Goal: Complete application form

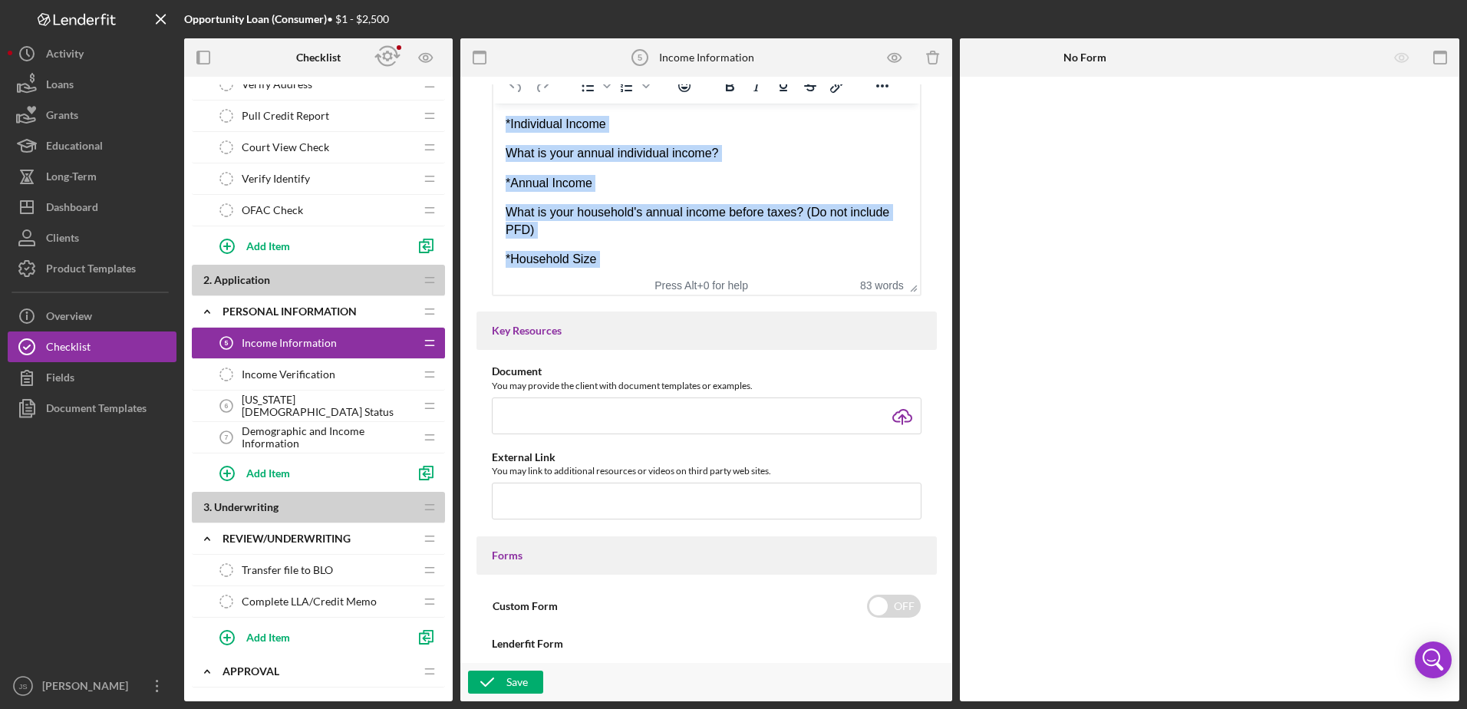
scroll to position [307, 0]
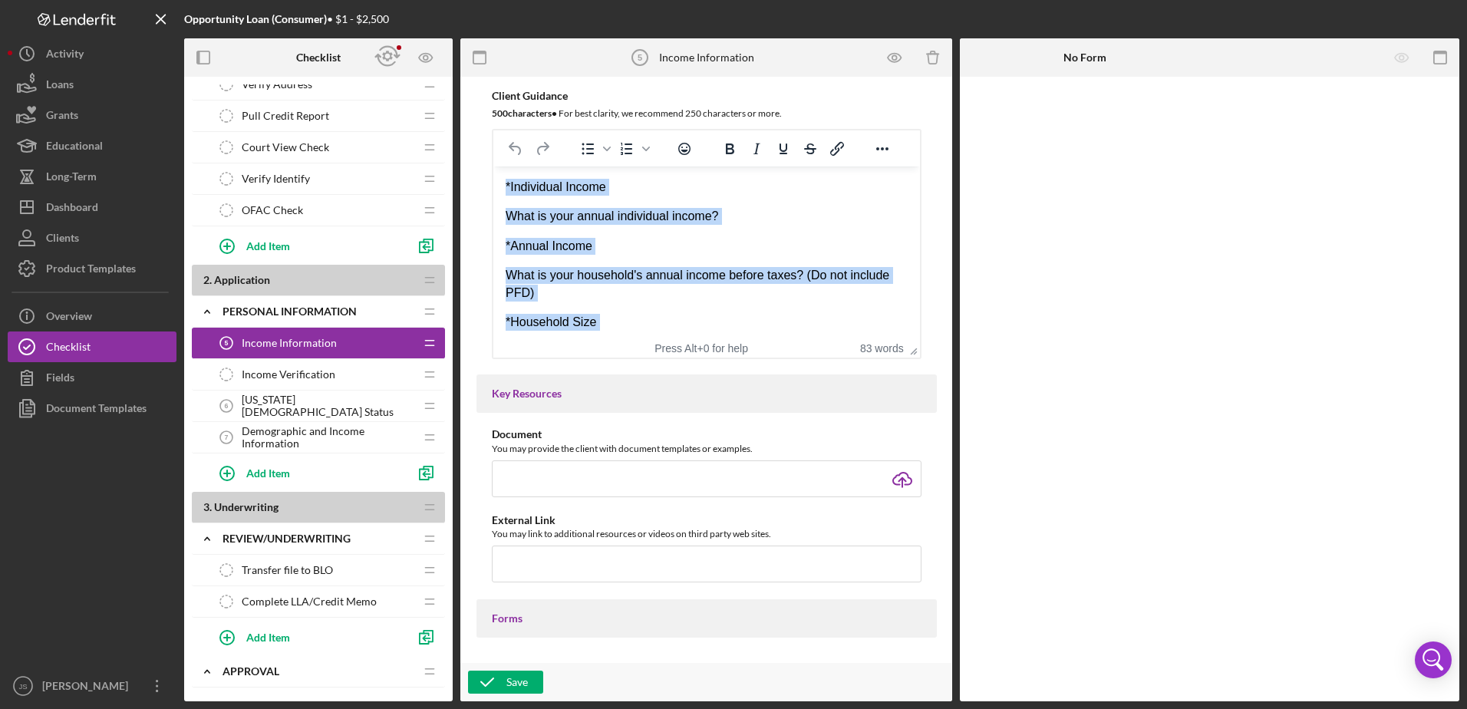
click at [703, 293] on p "What is your household's annual income before taxes? (Do not include PFD)" at bounding box center [706, 284] width 402 height 35
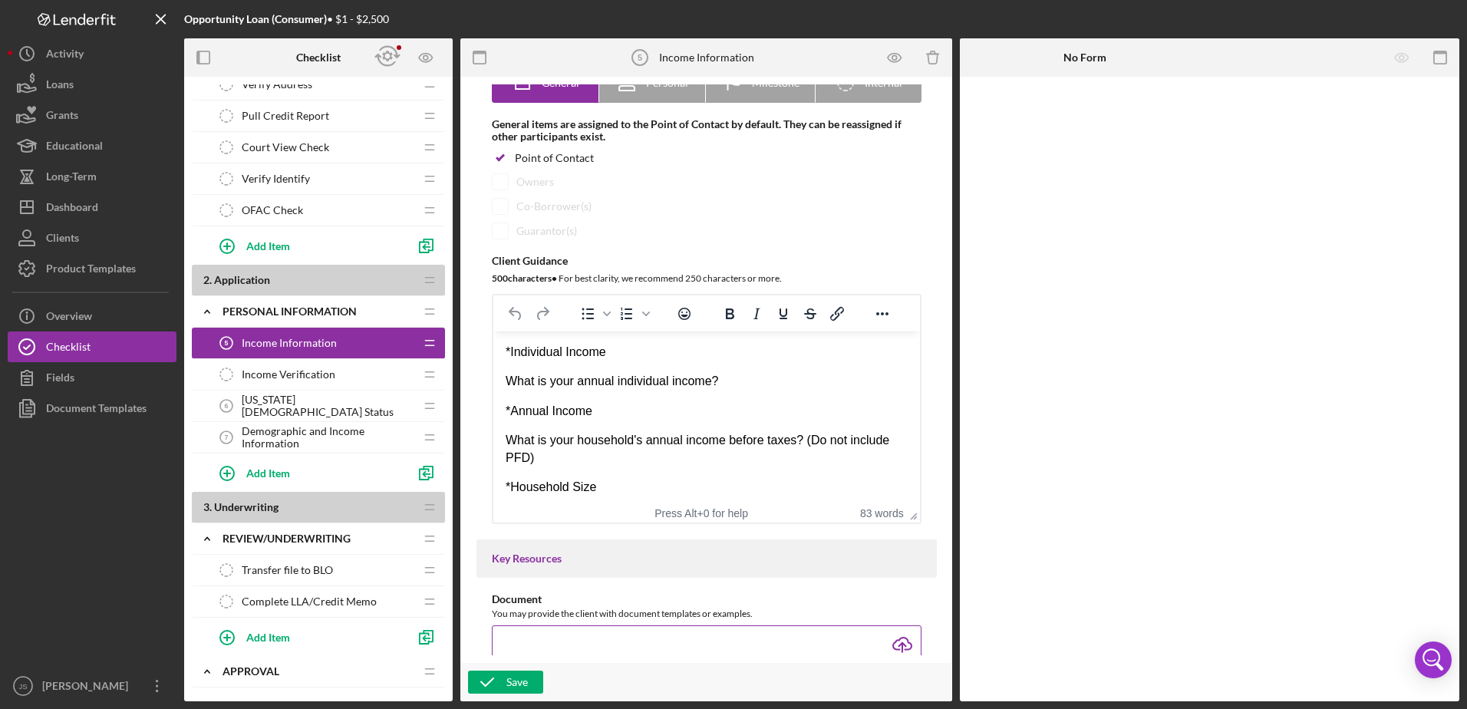
scroll to position [153, 0]
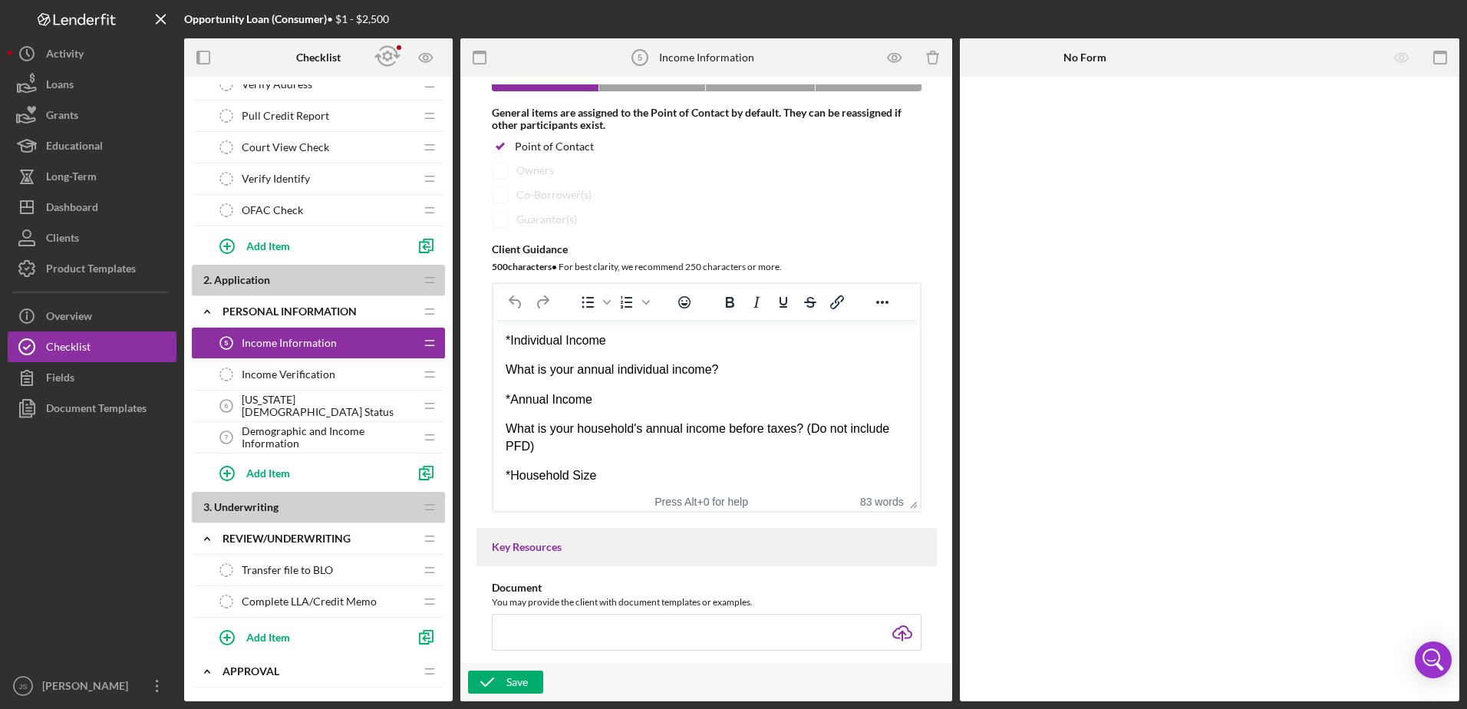
click at [293, 404] on span "[US_STATE][DEMOGRAPHIC_DATA] Status" at bounding box center [328, 406] width 173 height 25
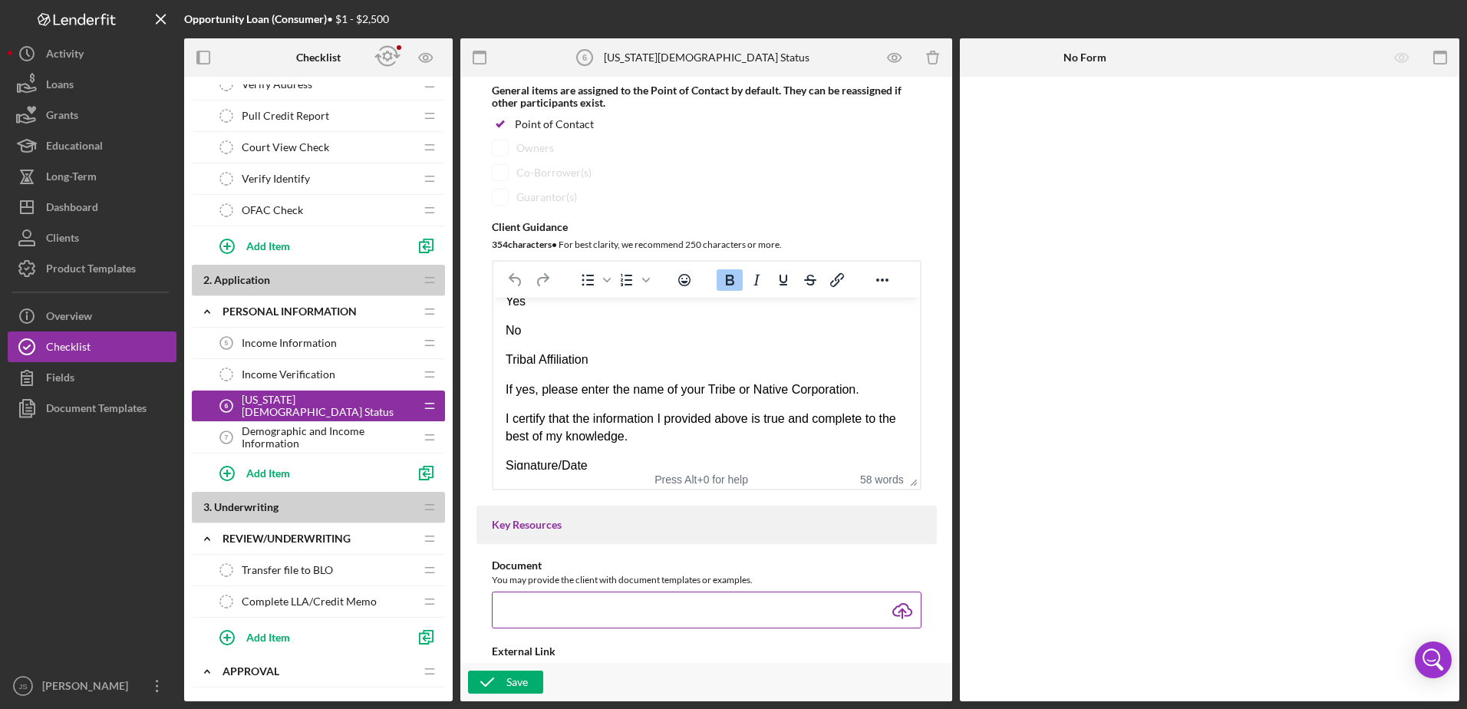
scroll to position [153, 0]
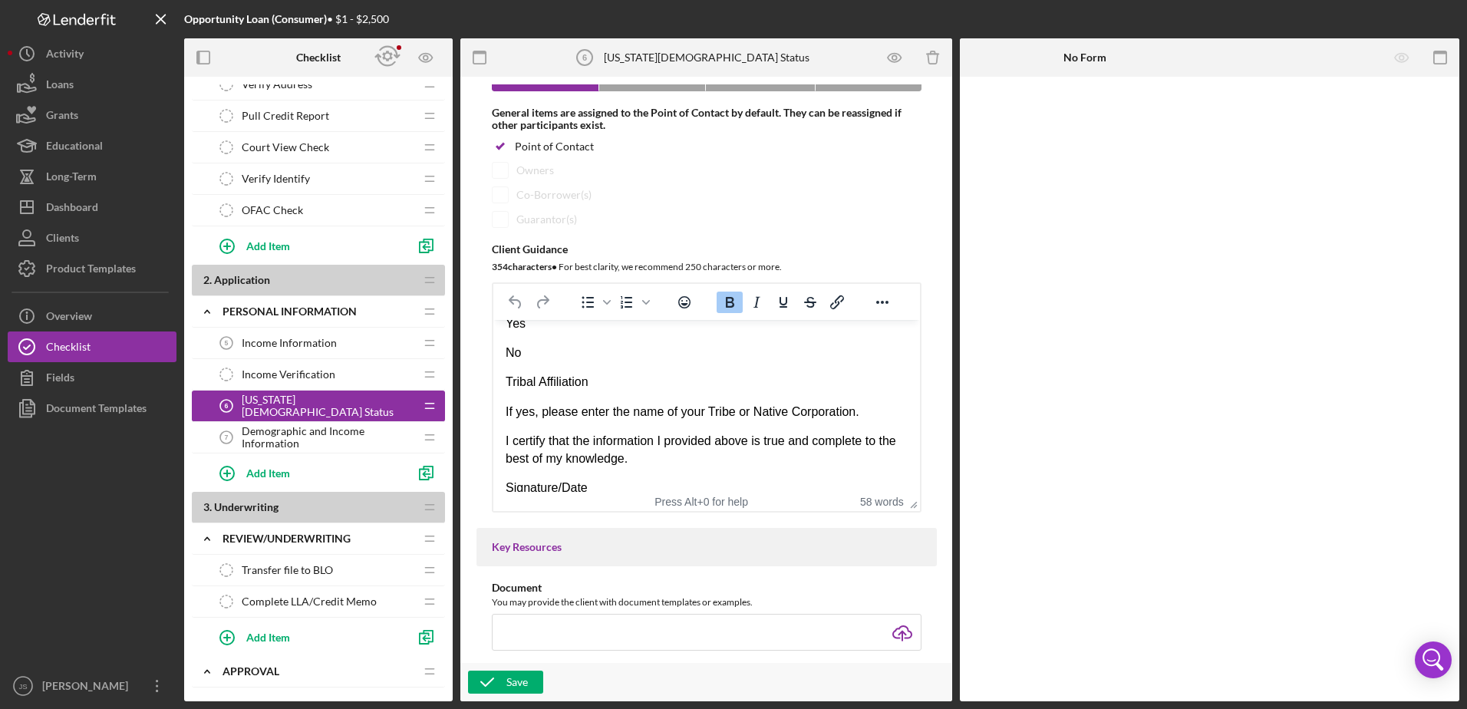
click at [331, 348] on span "Income Information" at bounding box center [289, 343] width 95 height 12
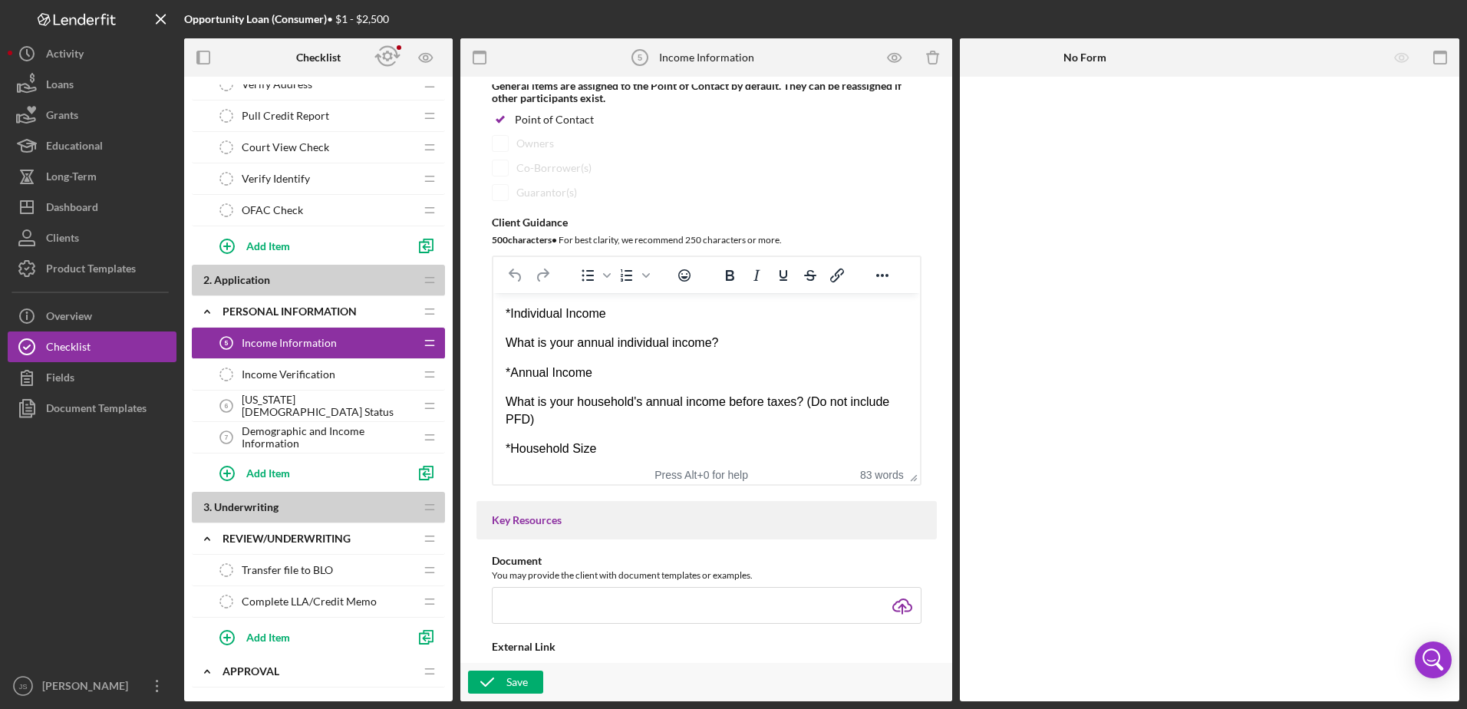
scroll to position [153, 0]
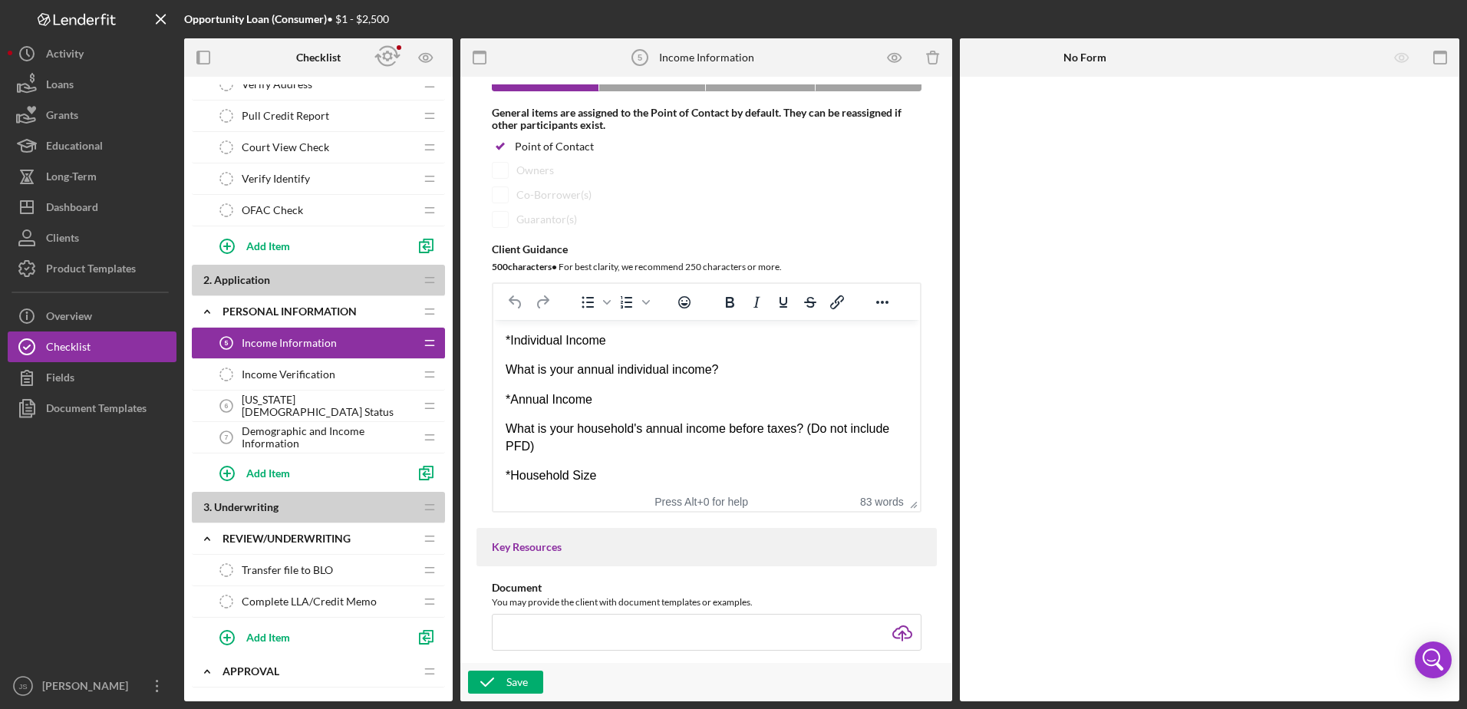
click at [317, 339] on span "Income Information" at bounding box center [289, 343] width 95 height 12
click at [307, 408] on span "[US_STATE][DEMOGRAPHIC_DATA] Status" at bounding box center [328, 406] width 173 height 25
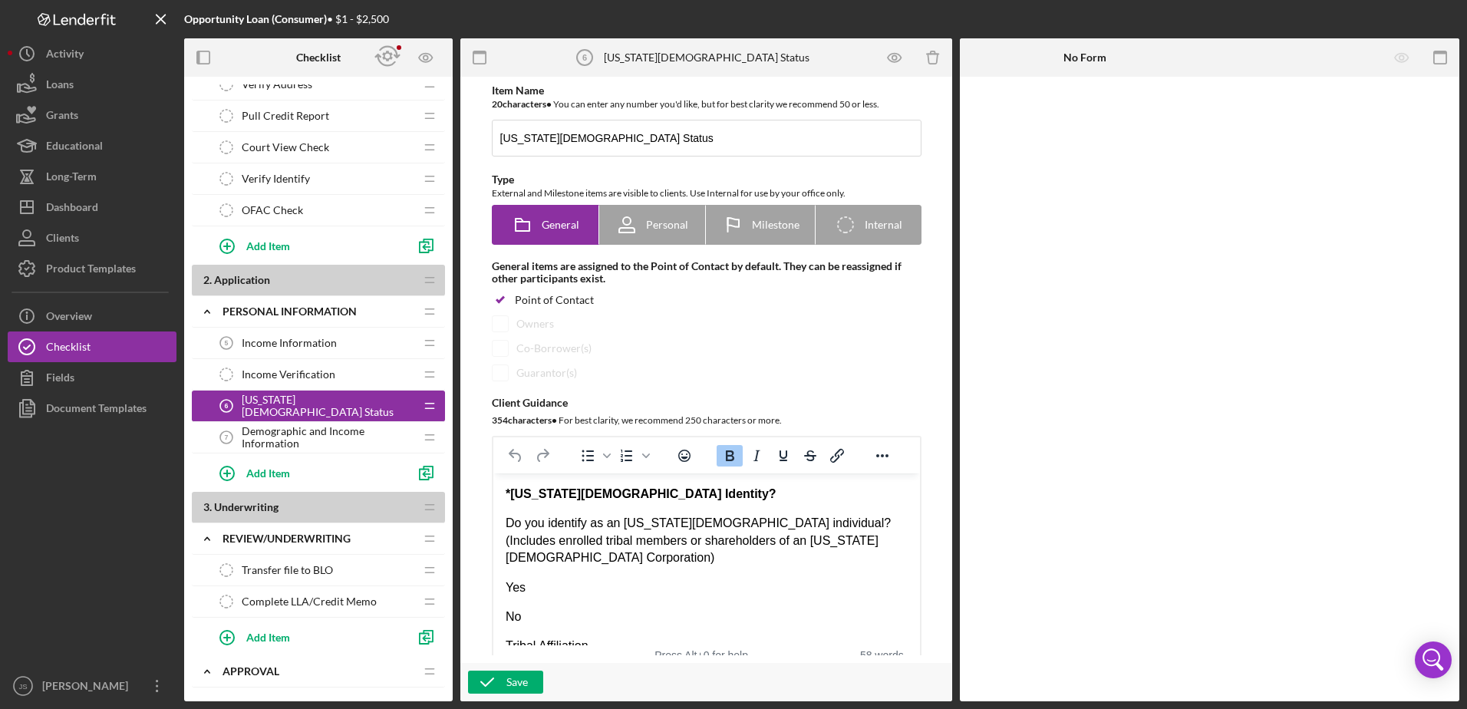
click at [313, 343] on span "Income Information" at bounding box center [289, 343] width 95 height 12
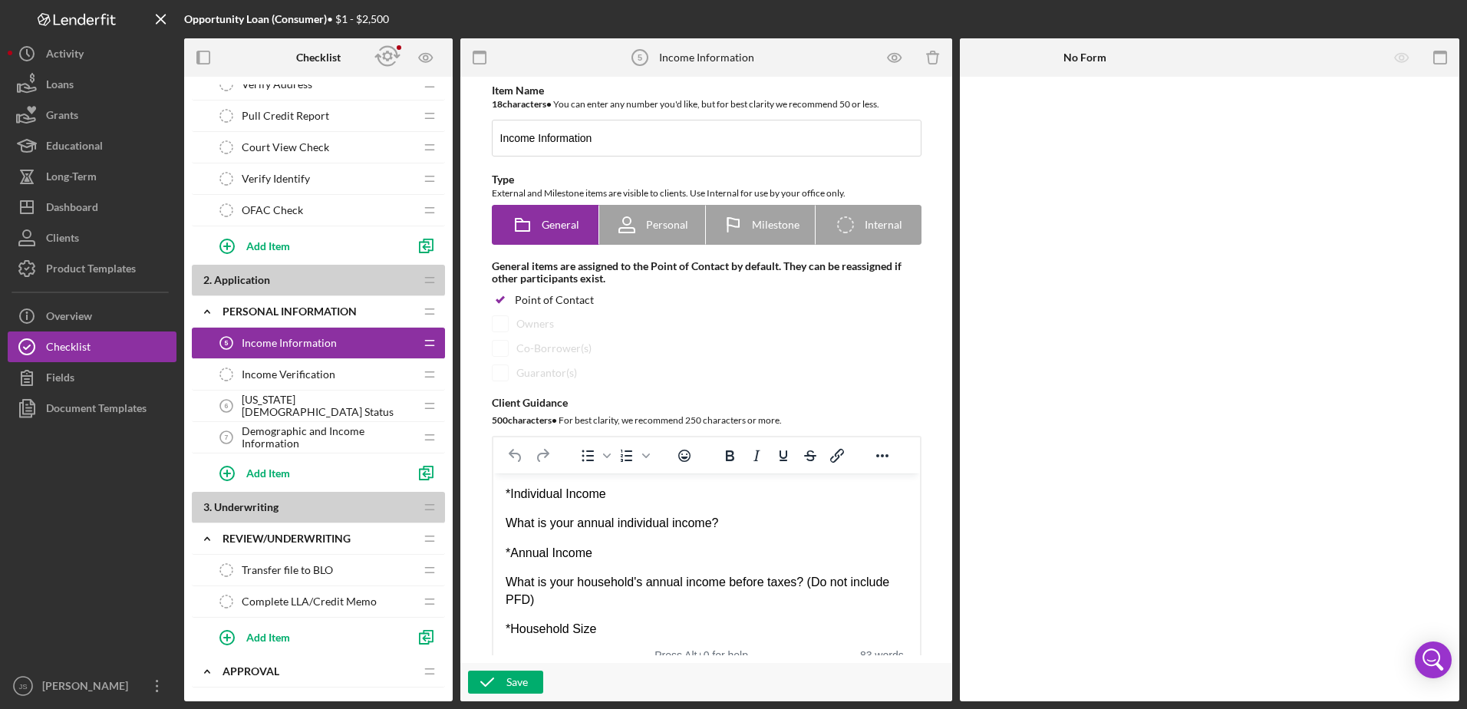
click at [318, 400] on span "[US_STATE][DEMOGRAPHIC_DATA] Status" at bounding box center [328, 406] width 173 height 25
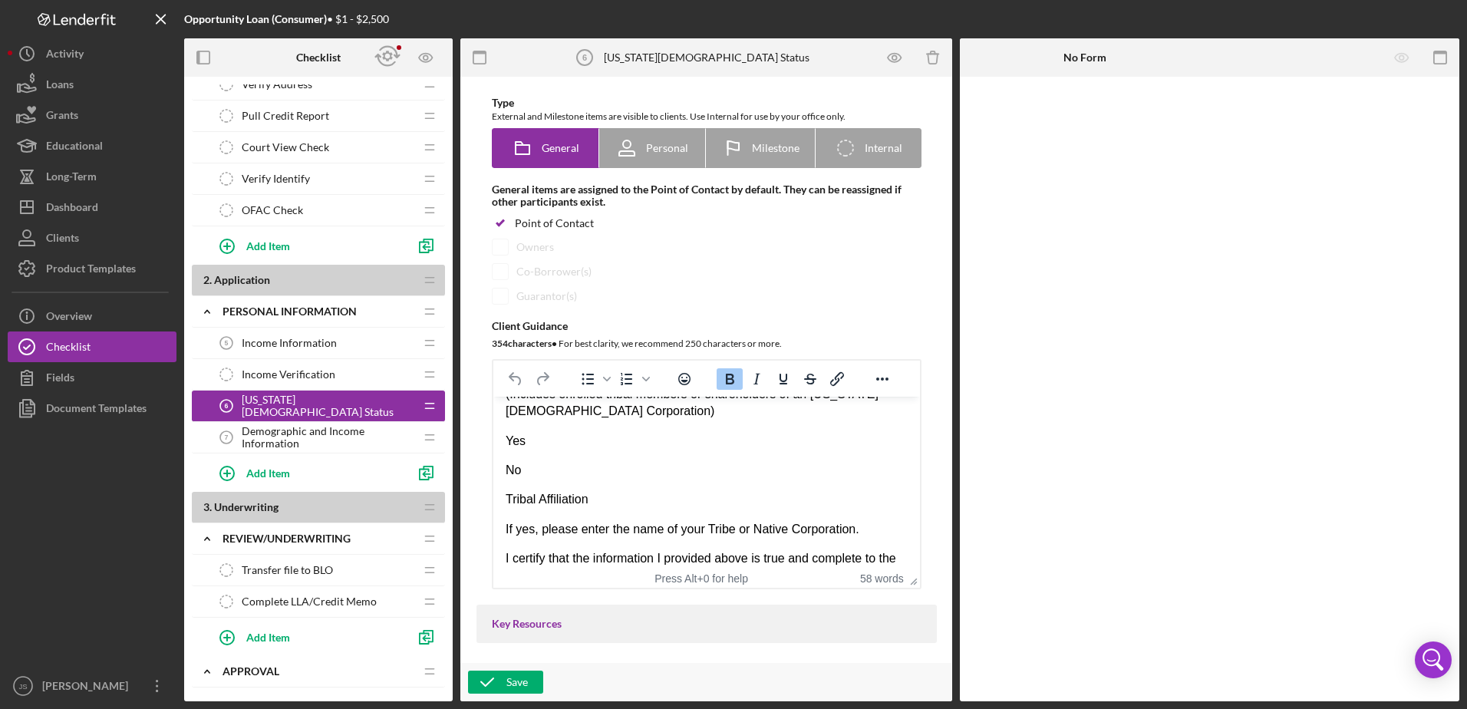
scroll to position [34, 0]
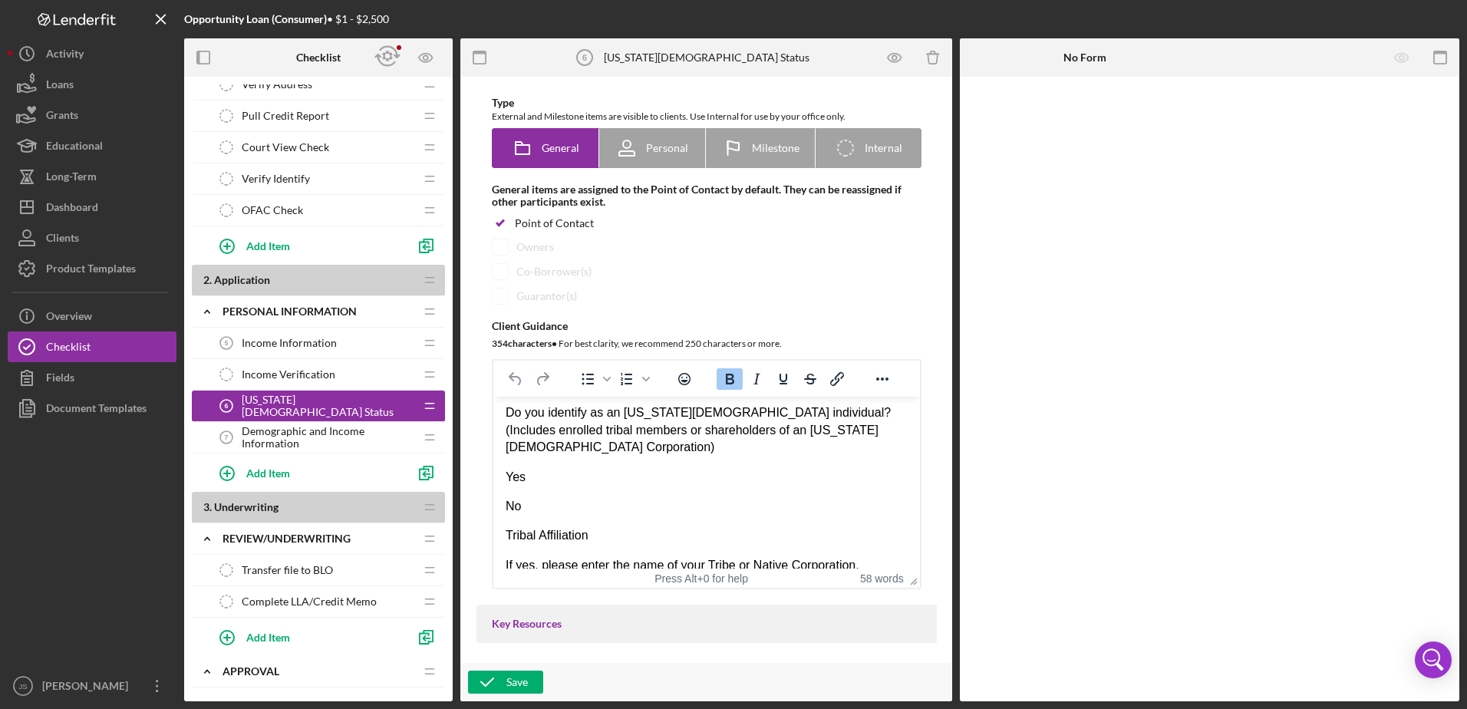
click at [328, 345] on span "Income Information" at bounding box center [289, 343] width 95 height 12
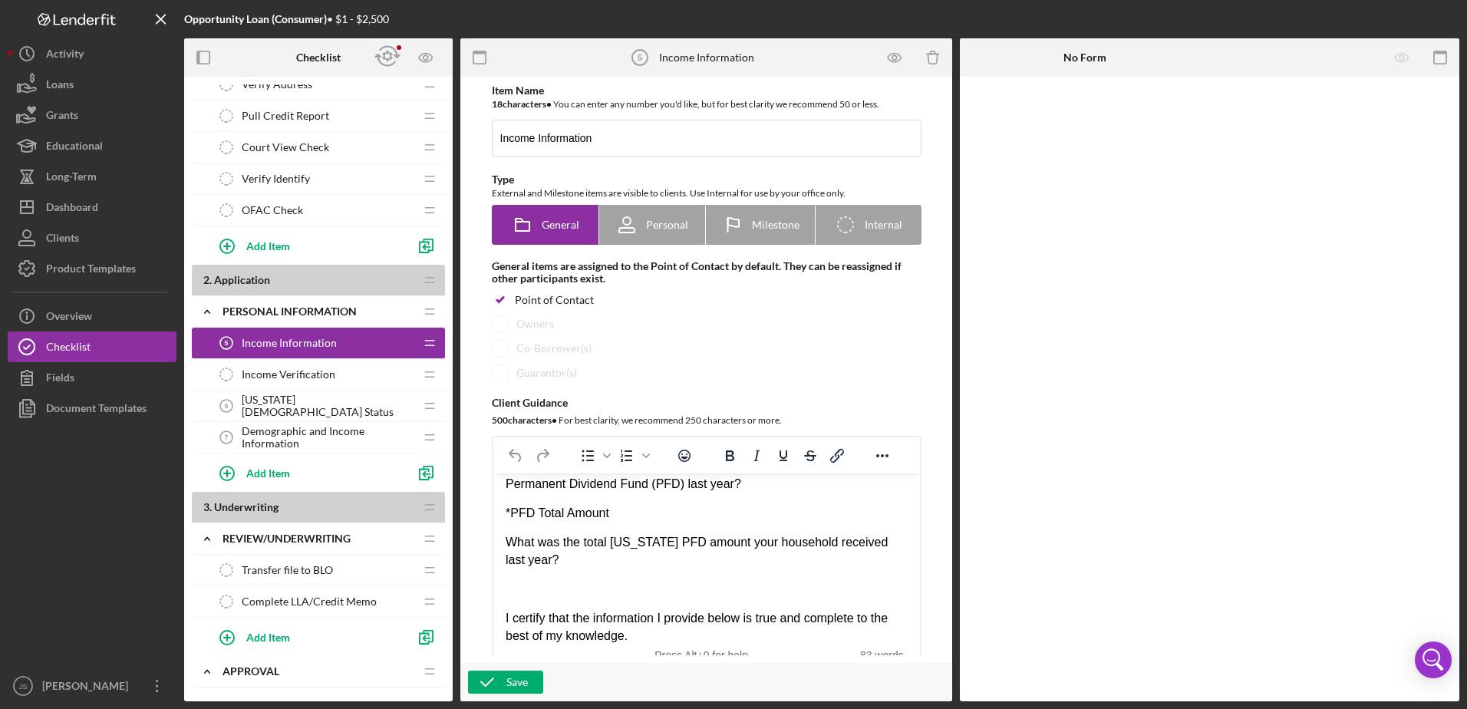
scroll to position [292, 0]
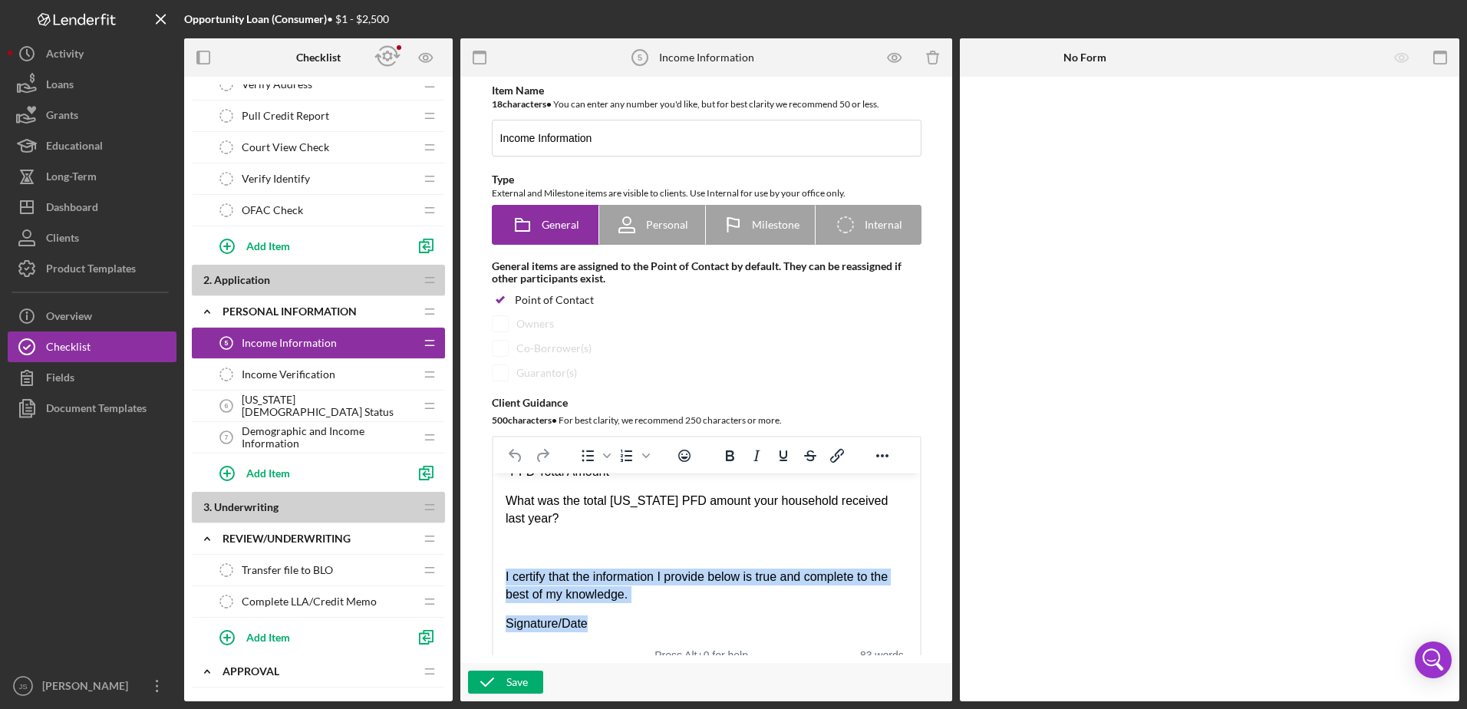
drag, startPoint x: 505, startPoint y: 576, endPoint x: 649, endPoint y: 604, distance: 146.8
click at [649, 604] on div "*Individual Income What is your annual individual income? *Annual Income What i…" at bounding box center [706, 413] width 402 height 440
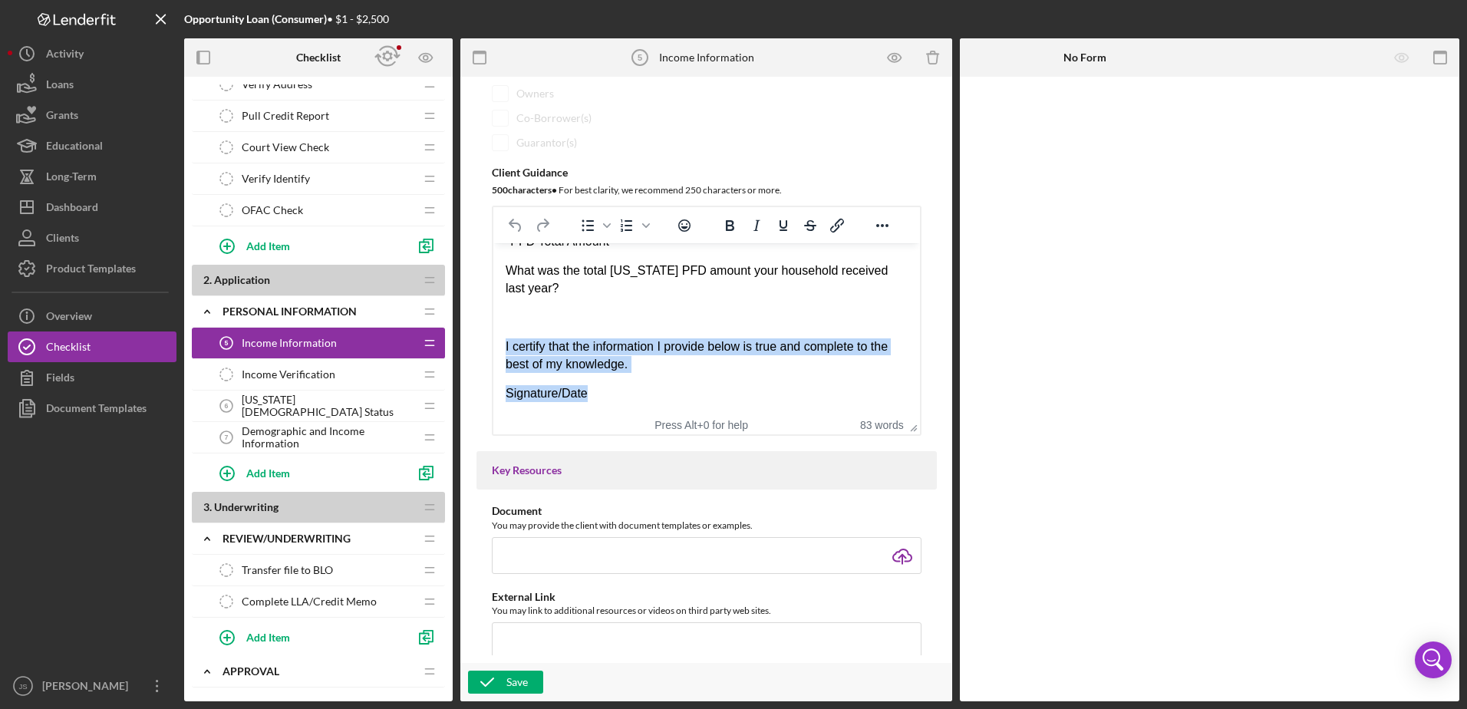
click at [673, 361] on p "I certify that the information I provide below is true and complete to the best…" at bounding box center [706, 355] width 402 height 35
click at [641, 371] on p "I certify that the information I provide below is true and complete to the best…" at bounding box center [706, 355] width 402 height 35
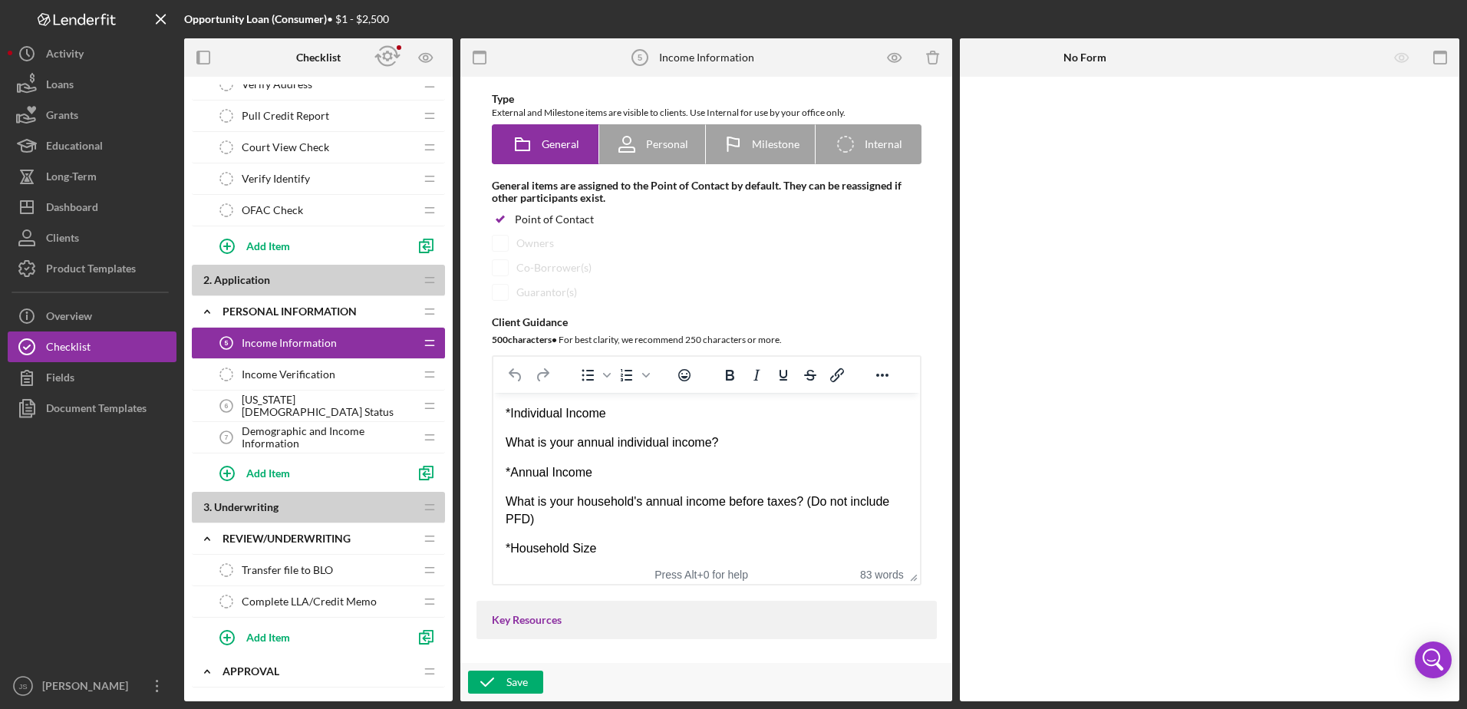
scroll to position [77, 0]
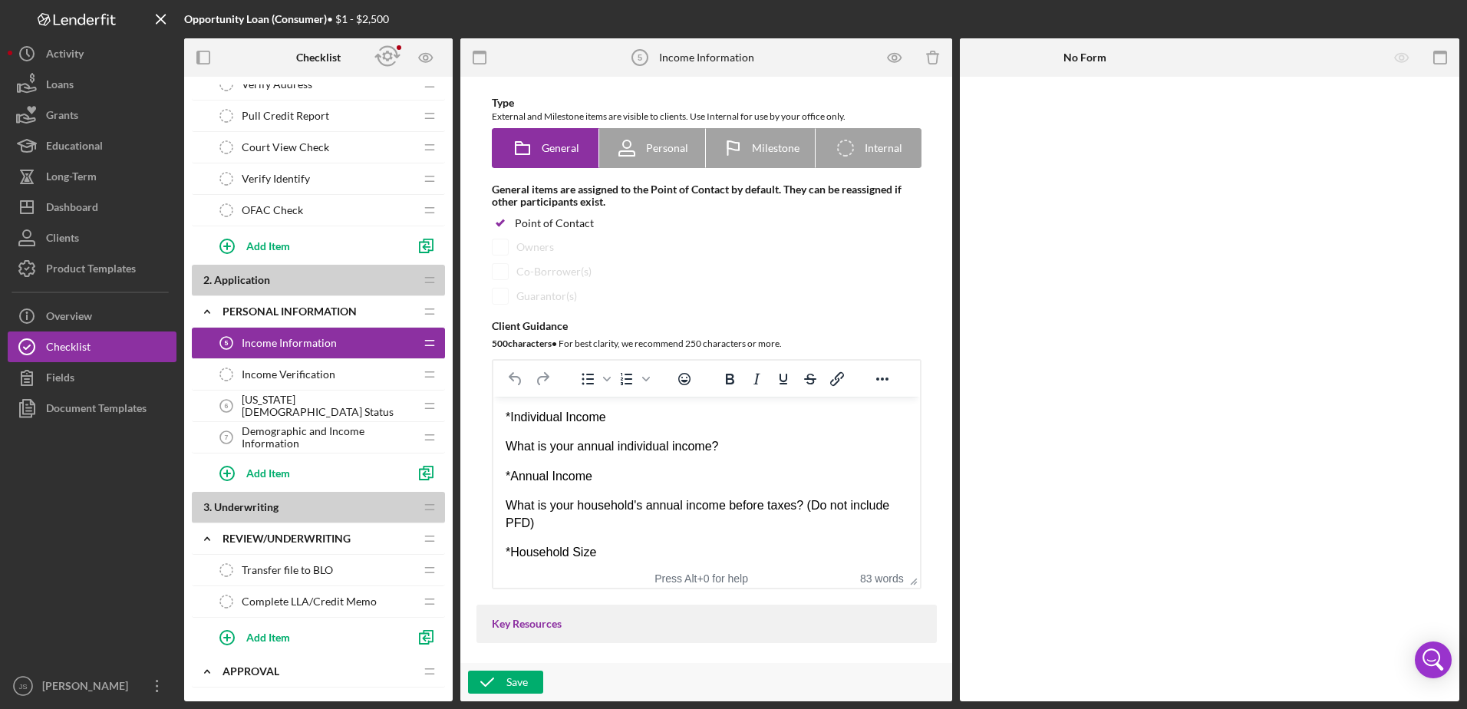
drag, startPoint x: 502, startPoint y: 414, endPoint x: 542, endPoint y: 458, distance: 59.2
click at [551, 456] on html "*Individual Income What is your annual individual income? *Annual Income What i…" at bounding box center [706, 629] width 427 height 464
click at [537, 460] on div "*Individual Income What is your annual individual income? *Annual Income What i…" at bounding box center [706, 629] width 402 height 440
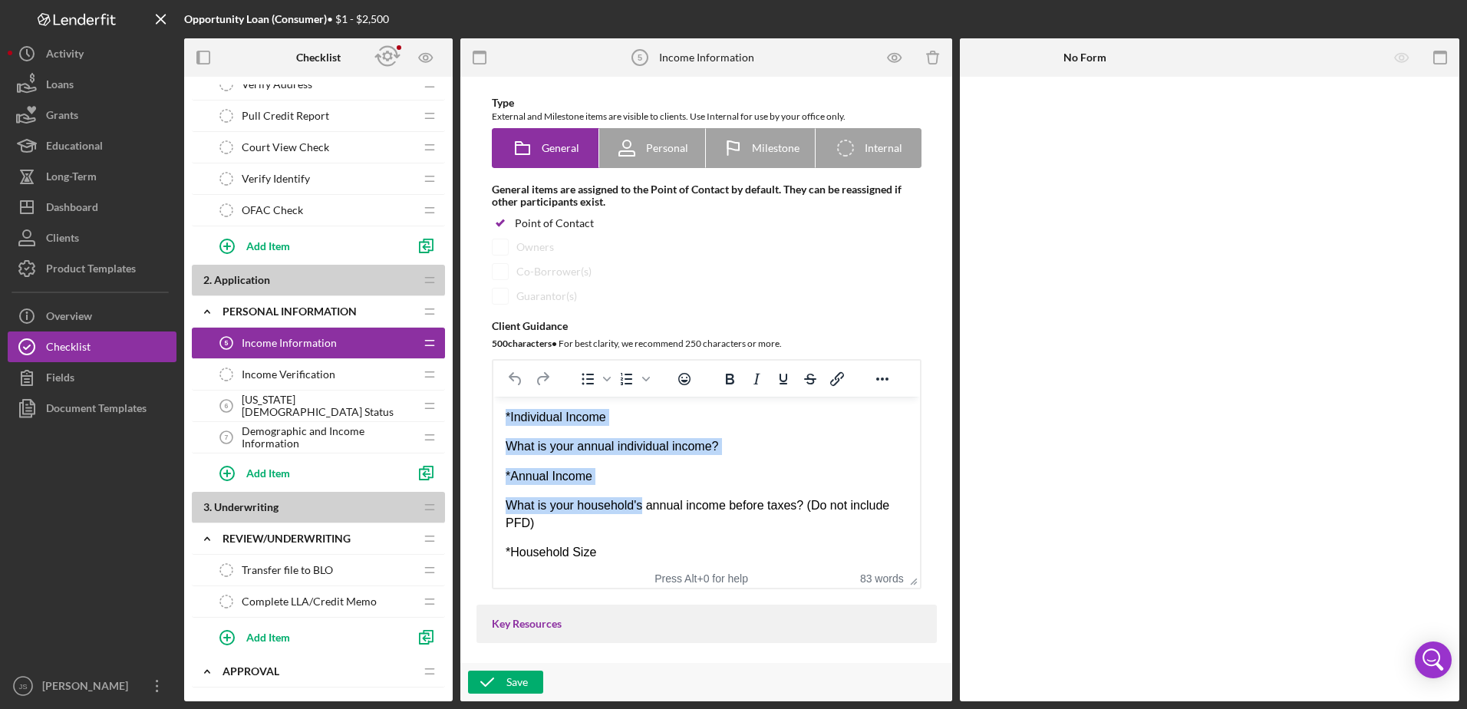
drag, startPoint x: 506, startPoint y: 415, endPoint x: 642, endPoint y: 505, distance: 163.4
click at [641, 504] on div "*Individual Income What is your annual individual income? *Annual Income What i…" at bounding box center [706, 629] width 402 height 440
click at [642, 505] on p "What is your household's annual income before taxes? (Do not include PFD)" at bounding box center [706, 514] width 402 height 35
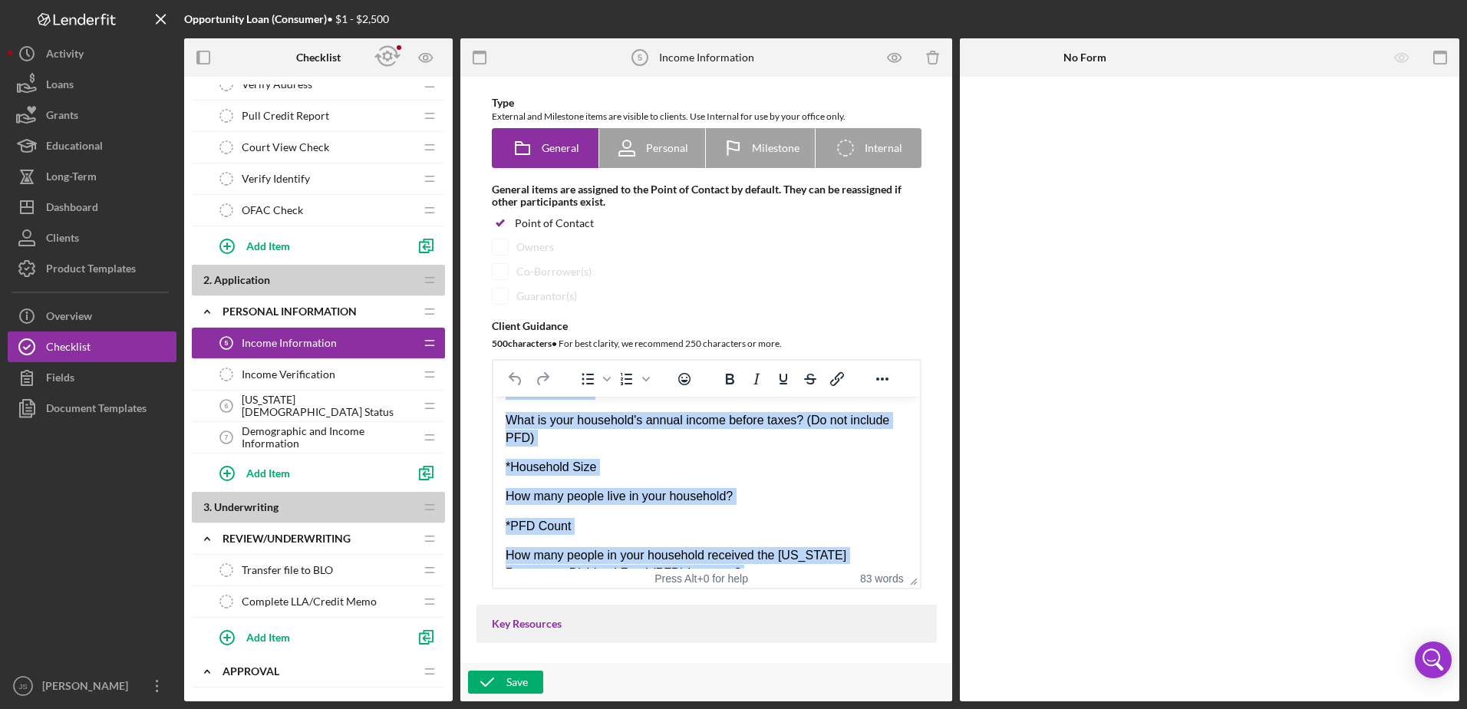
scroll to position [0, 0]
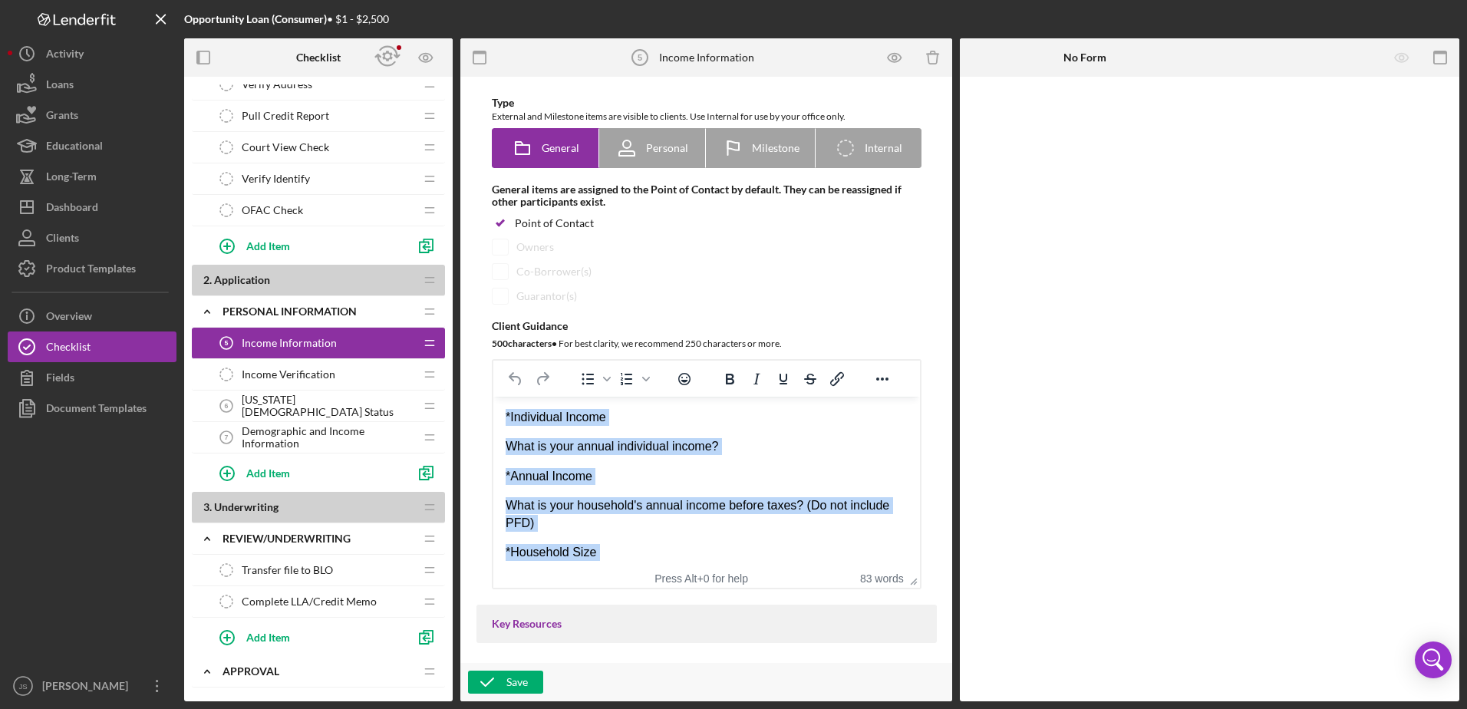
drag, startPoint x: 596, startPoint y: 549, endPoint x: 980, endPoint y: 776, distance: 445.7
click at [493, 397] on html "*Individual Income What is your annual individual income? *Annual Income What i…" at bounding box center [706, 629] width 427 height 464
copy div "*Individual Income What is your annual individual income? *Annual Income What i…"
drag, startPoint x: 808, startPoint y: 489, endPoint x: 793, endPoint y: 464, distance: 28.5
click at [808, 487] on div "*Individual Income What is your annual individual income? *Annual Income What i…" at bounding box center [706, 629] width 402 height 440
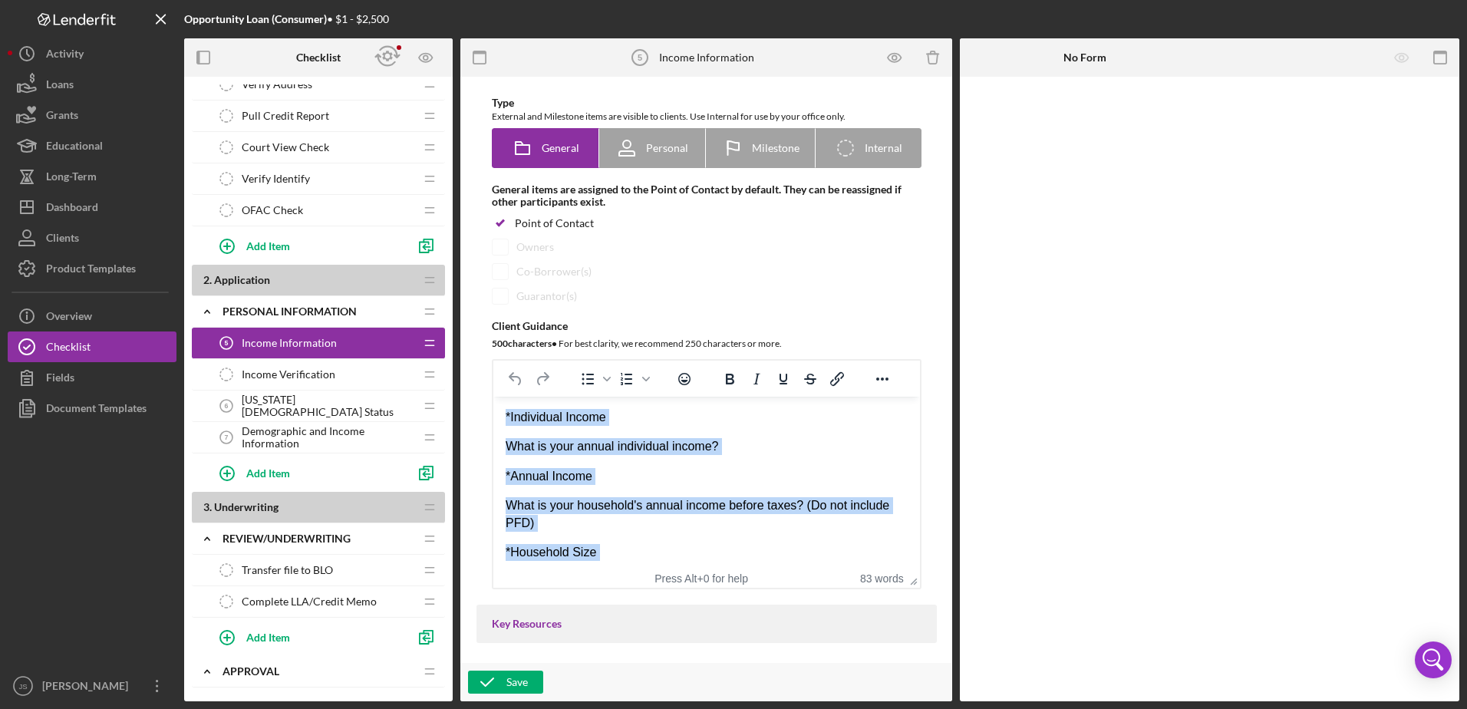
click at [762, 444] on p "What is your annual individual income?" at bounding box center [706, 446] width 402 height 17
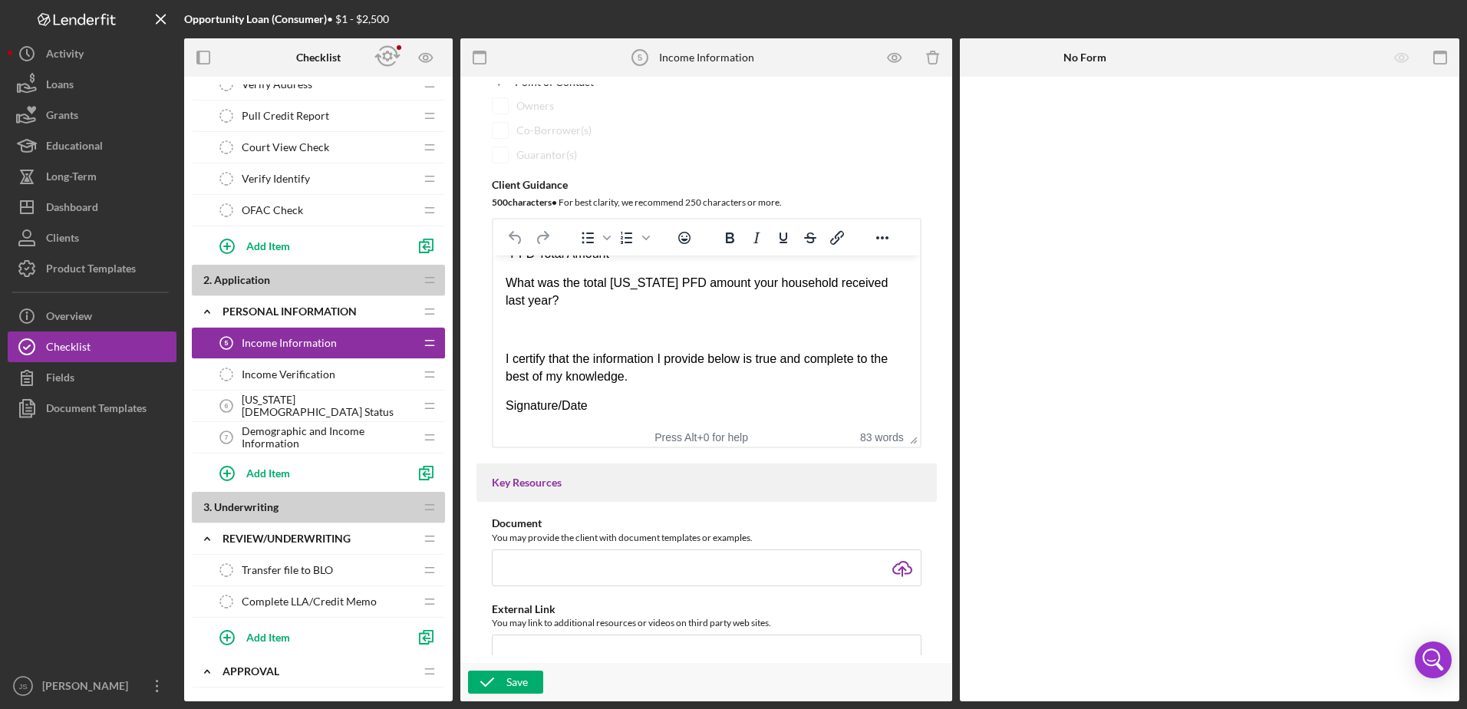
scroll to position [230, 0]
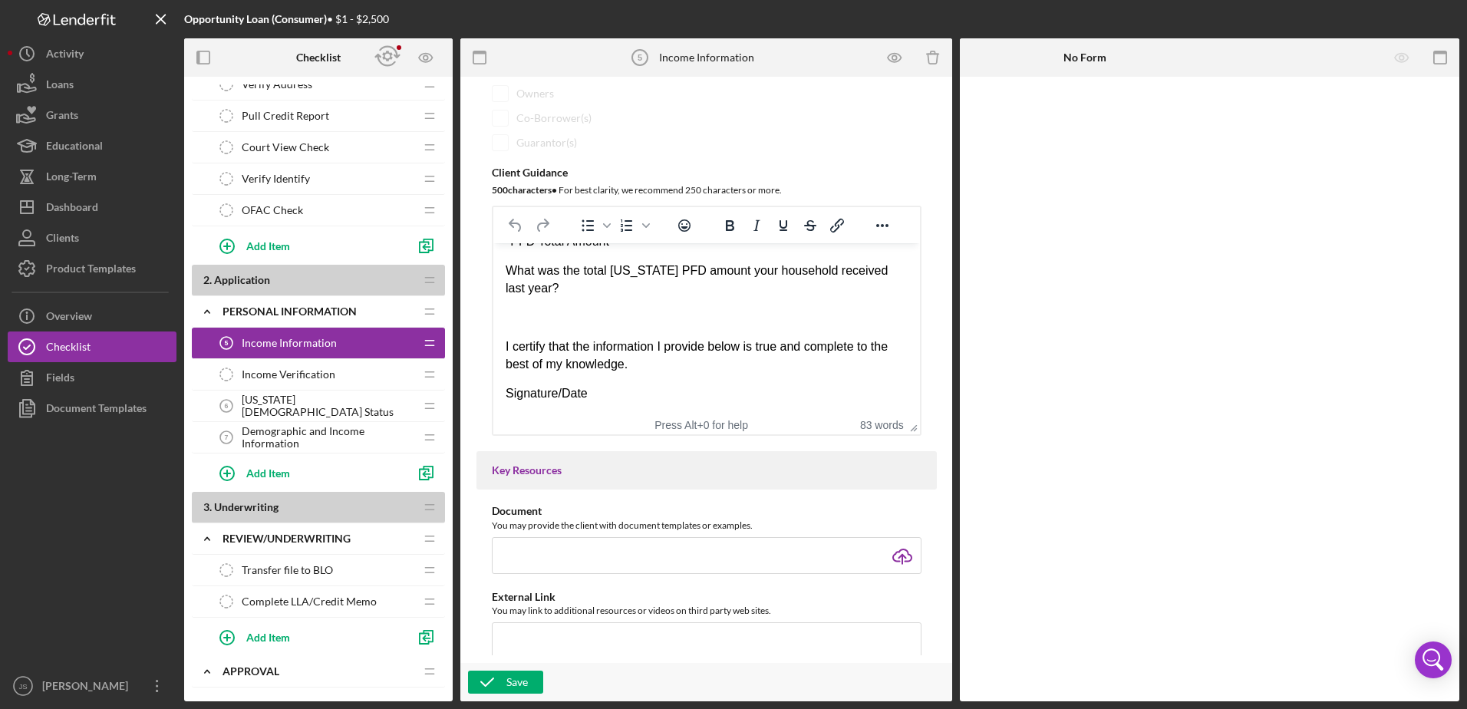
click at [519, 318] on p "Rich Text Area. Press ALT-0 for help." at bounding box center [706, 317] width 402 height 17
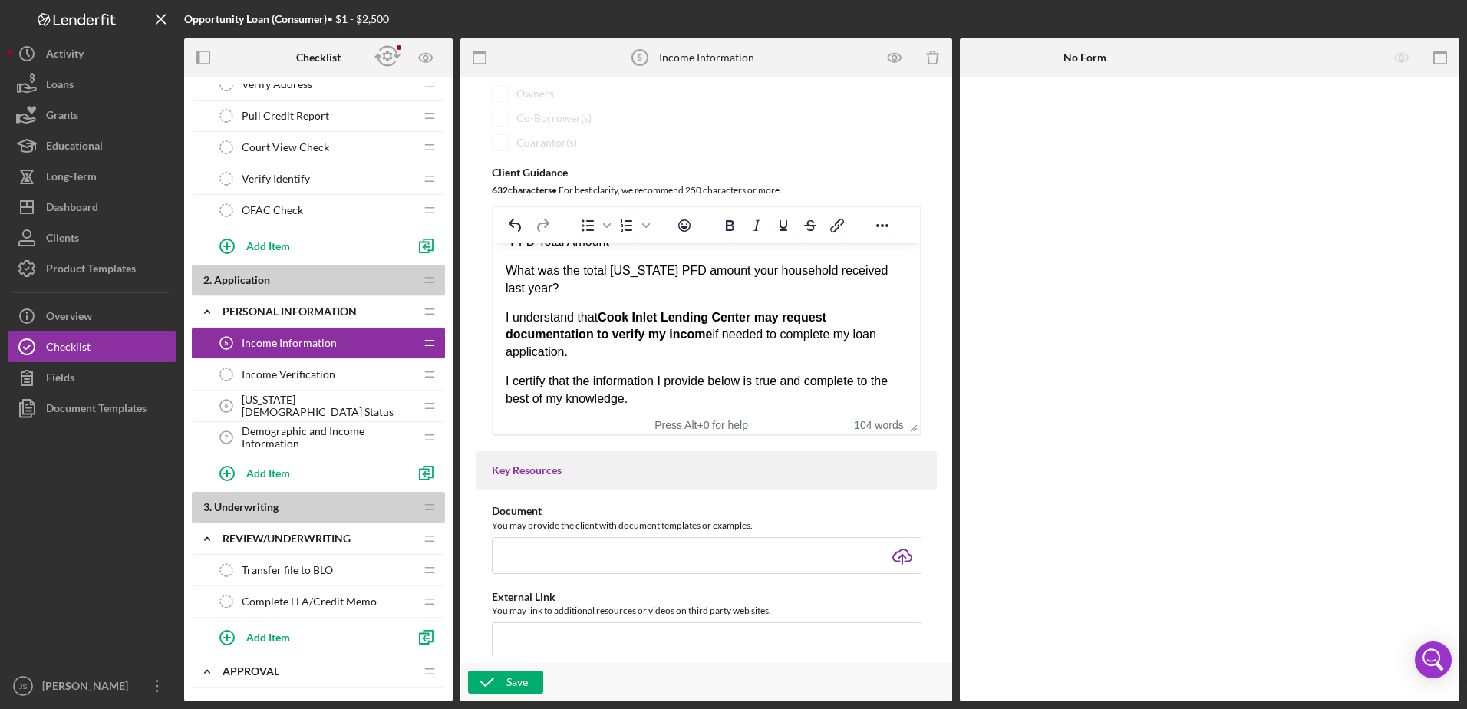
drag, startPoint x: 571, startPoint y: 353, endPoint x: 501, endPoint y: 320, distance: 77.2
click at [501, 320] on html "*Individual Income What is your annual individual income? *Annual Income What i…" at bounding box center [706, 200] width 427 height 498
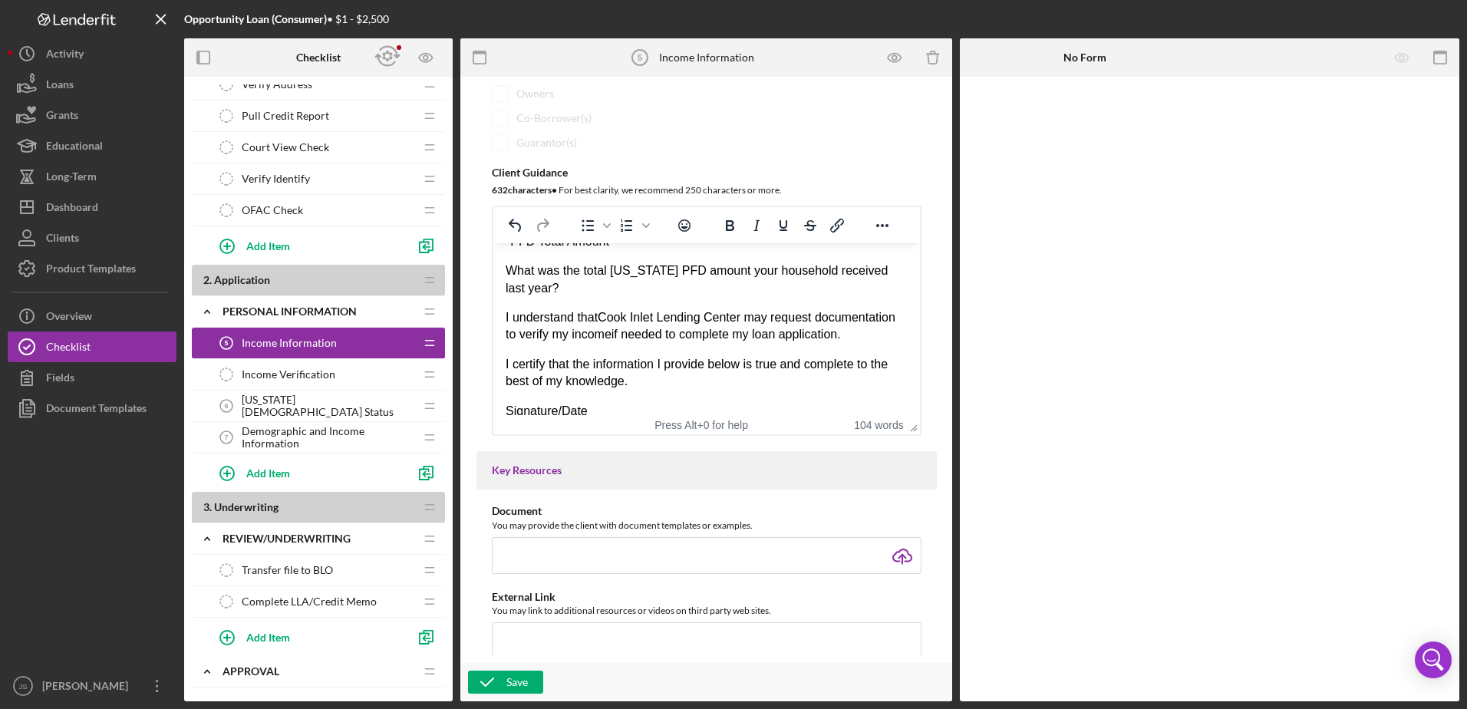
click at [621, 341] on p "I understand that Cook Inlet Lending Center may request documentation to verify…" at bounding box center [706, 326] width 402 height 35
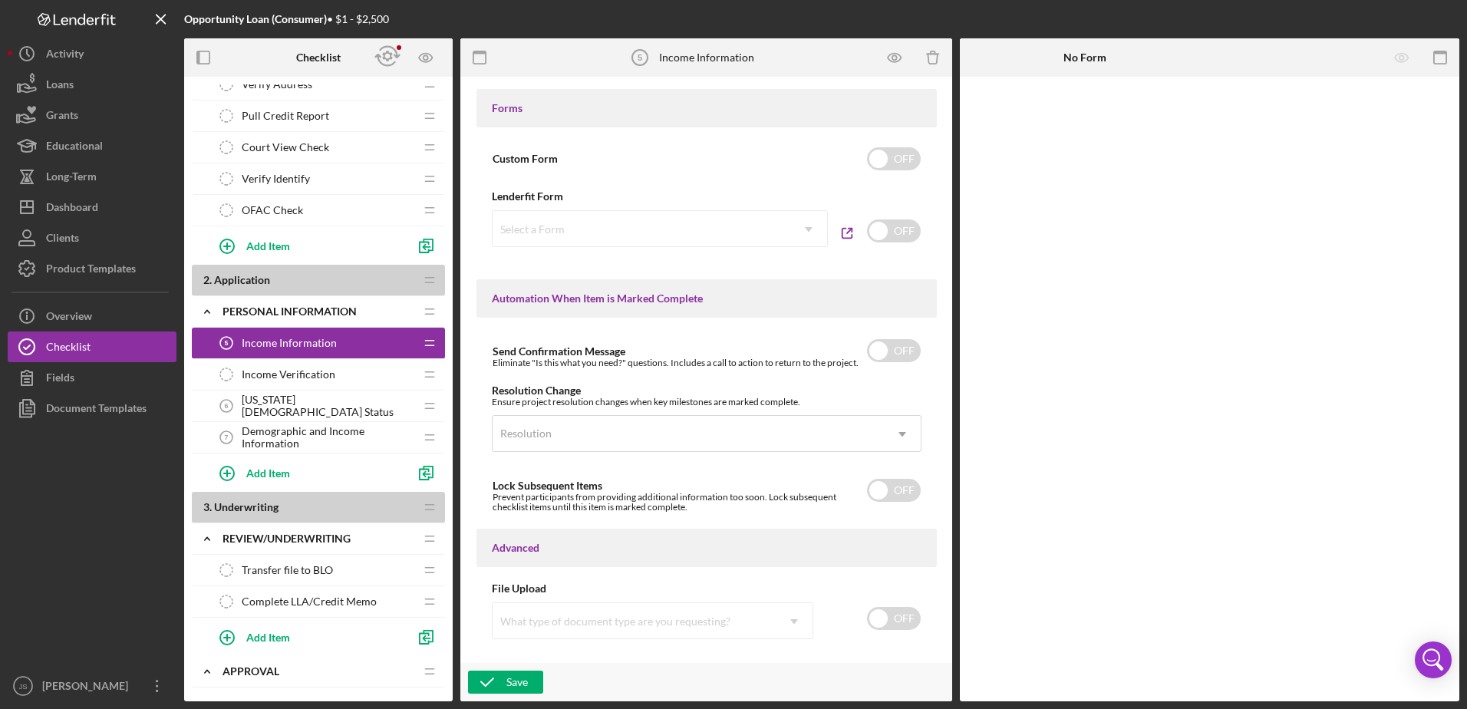
scroll to position [848, 0]
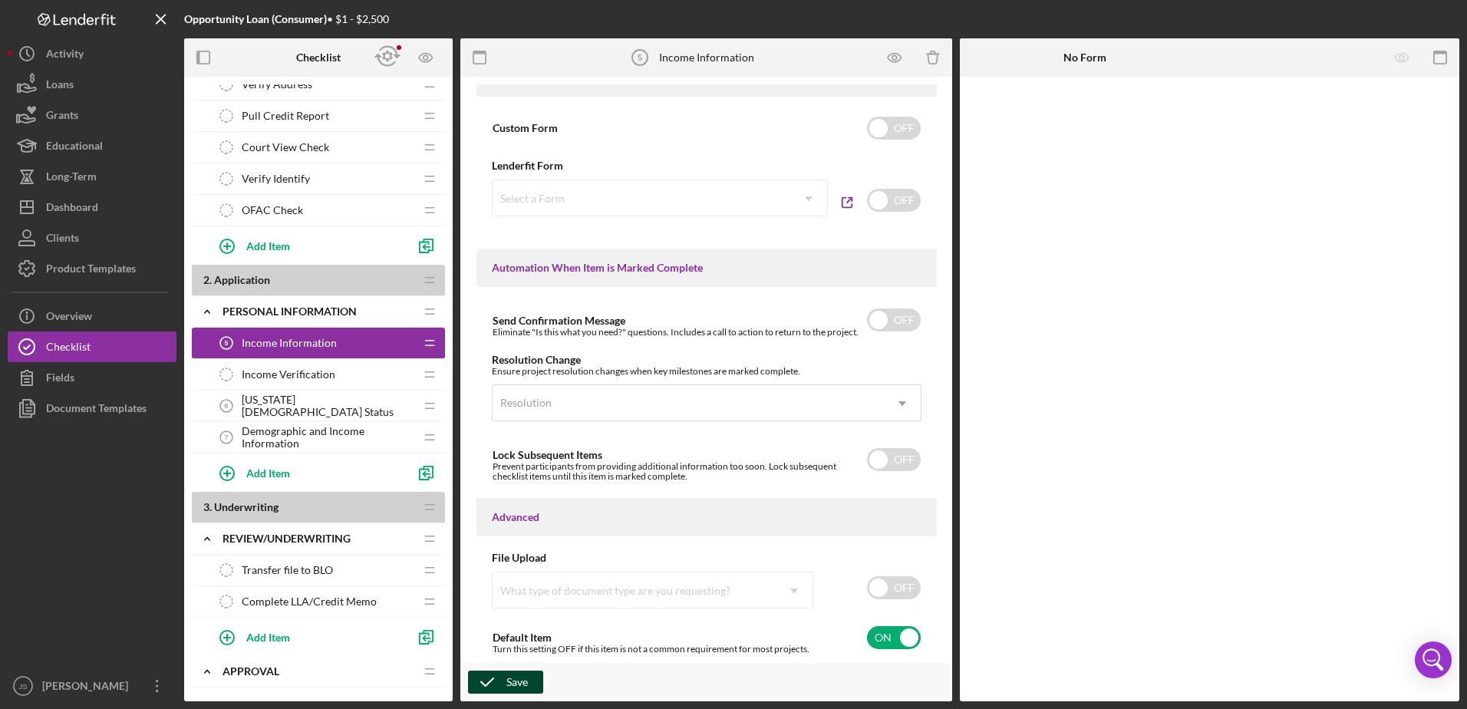
click at [512, 679] on div "Save" at bounding box center [516, 681] width 21 height 23
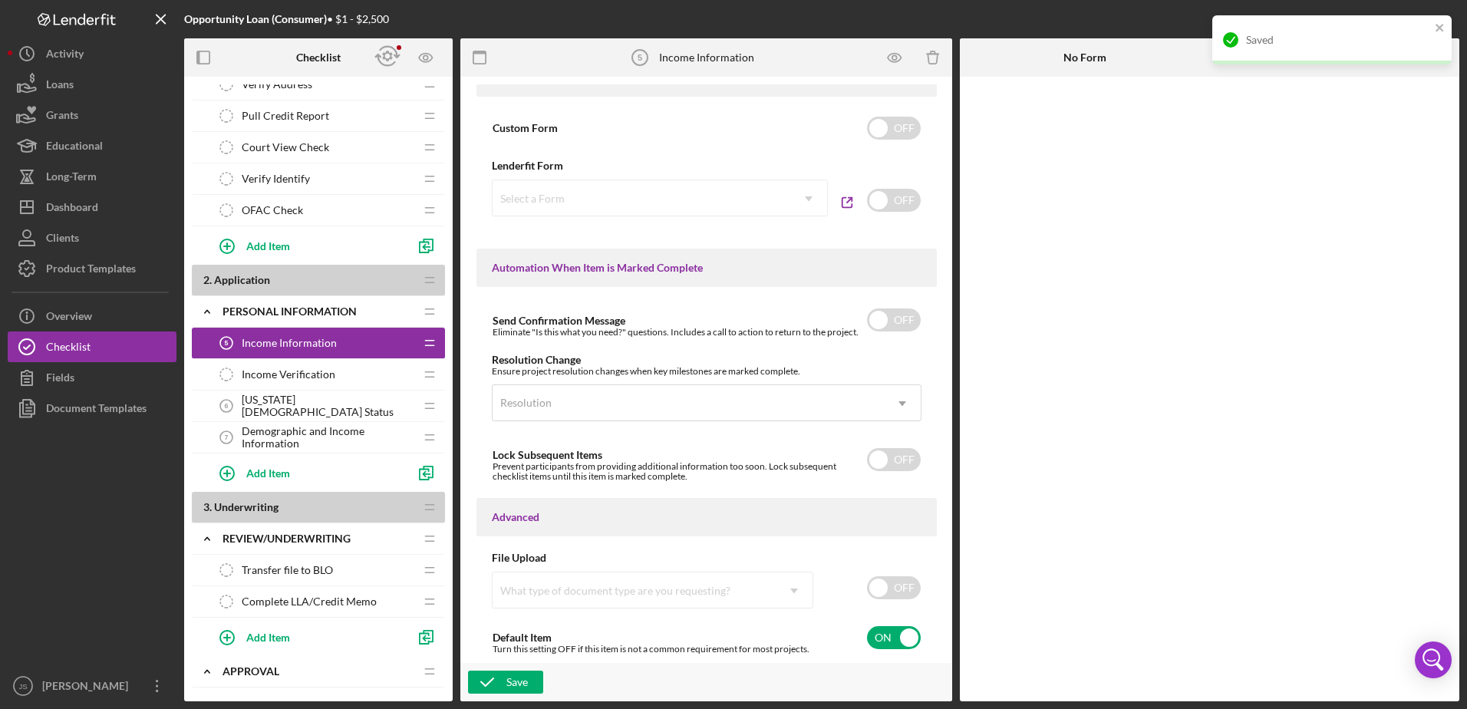
click at [301, 404] on span "[US_STATE][DEMOGRAPHIC_DATA] Status" at bounding box center [328, 406] width 173 height 25
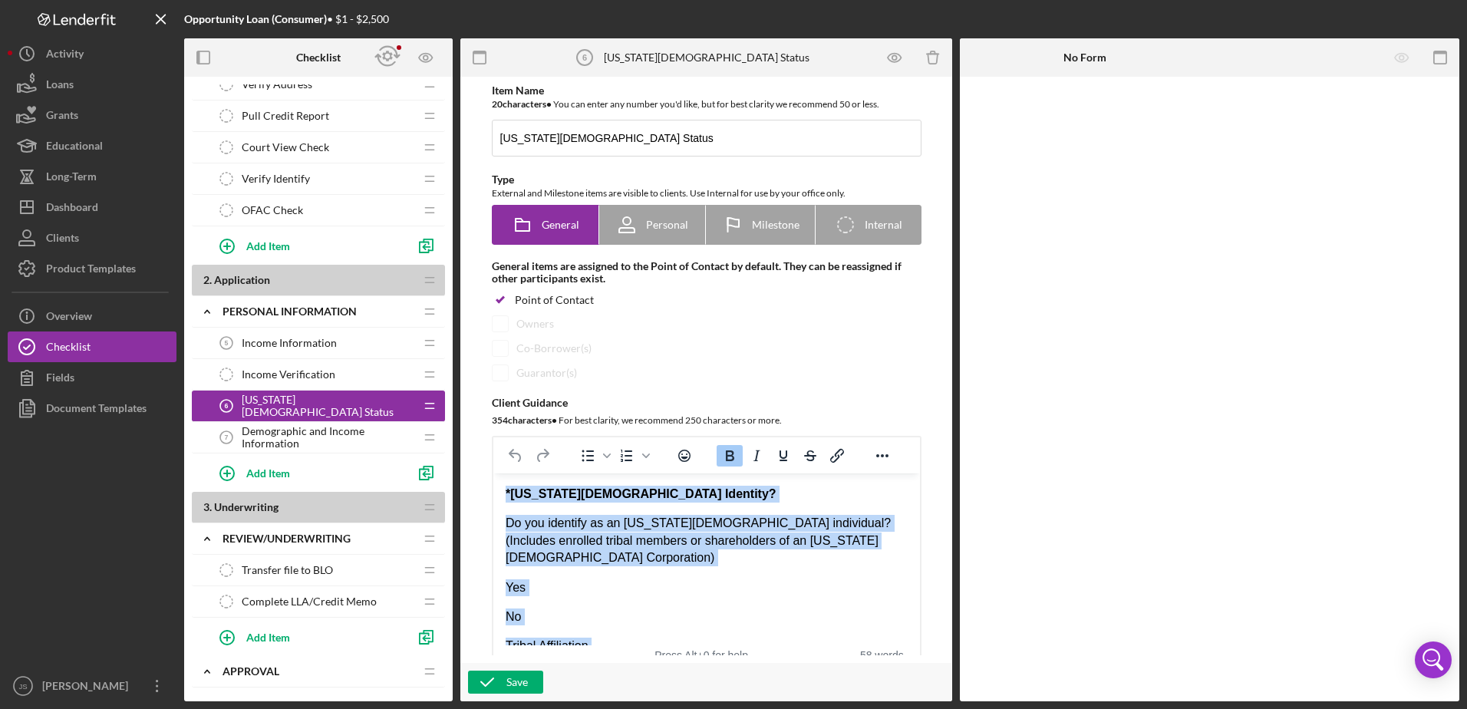
drag, startPoint x: 520, startPoint y: 589, endPoint x: 971, endPoint y: 922, distance: 560.6
click at [493, 473] on html "*[US_STATE][DEMOGRAPHIC_DATA] Identity? Do you identify as an [US_STATE][DEMOGR…" at bounding box center [706, 622] width 427 height 299
copy div "*[US_STATE][DEMOGRAPHIC_DATA] Identity? Do you identify as an [US_STATE][DEMOGR…"
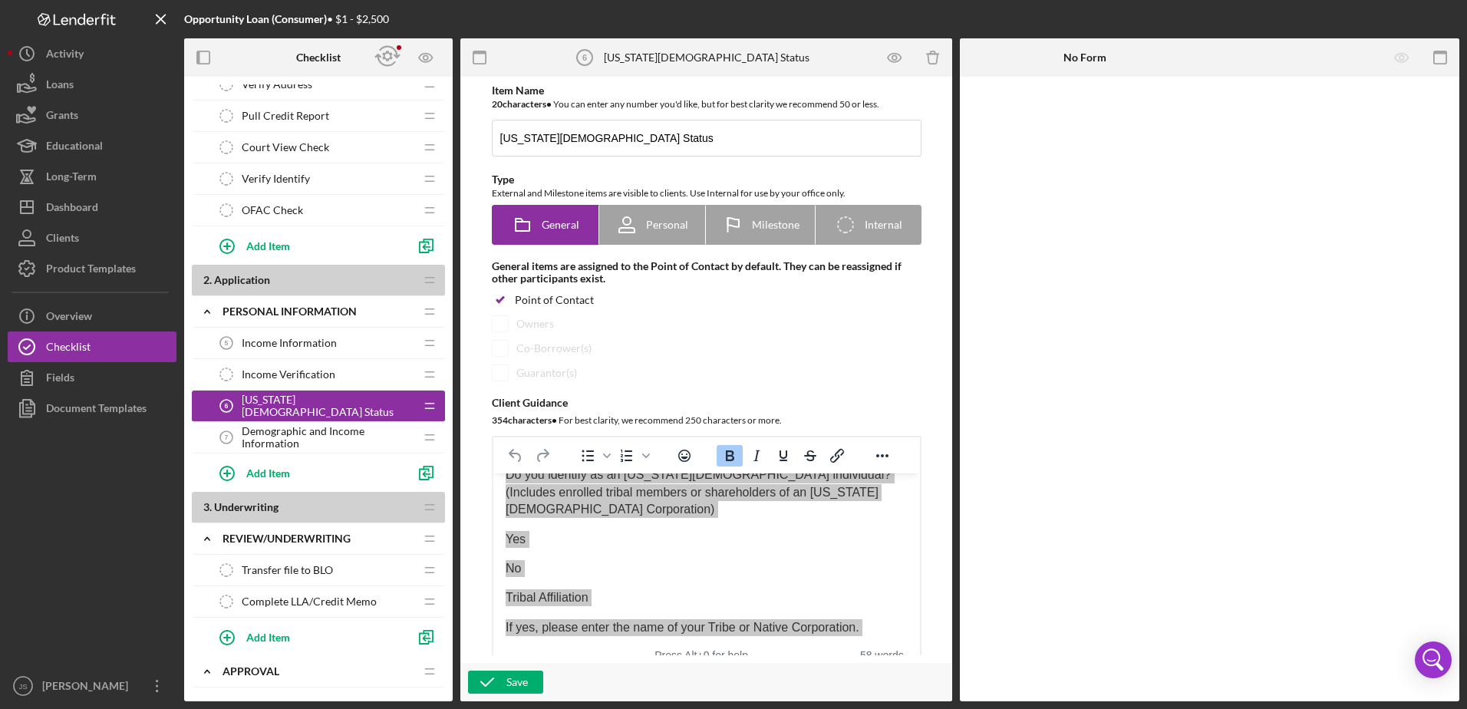
scroll to position [110, 0]
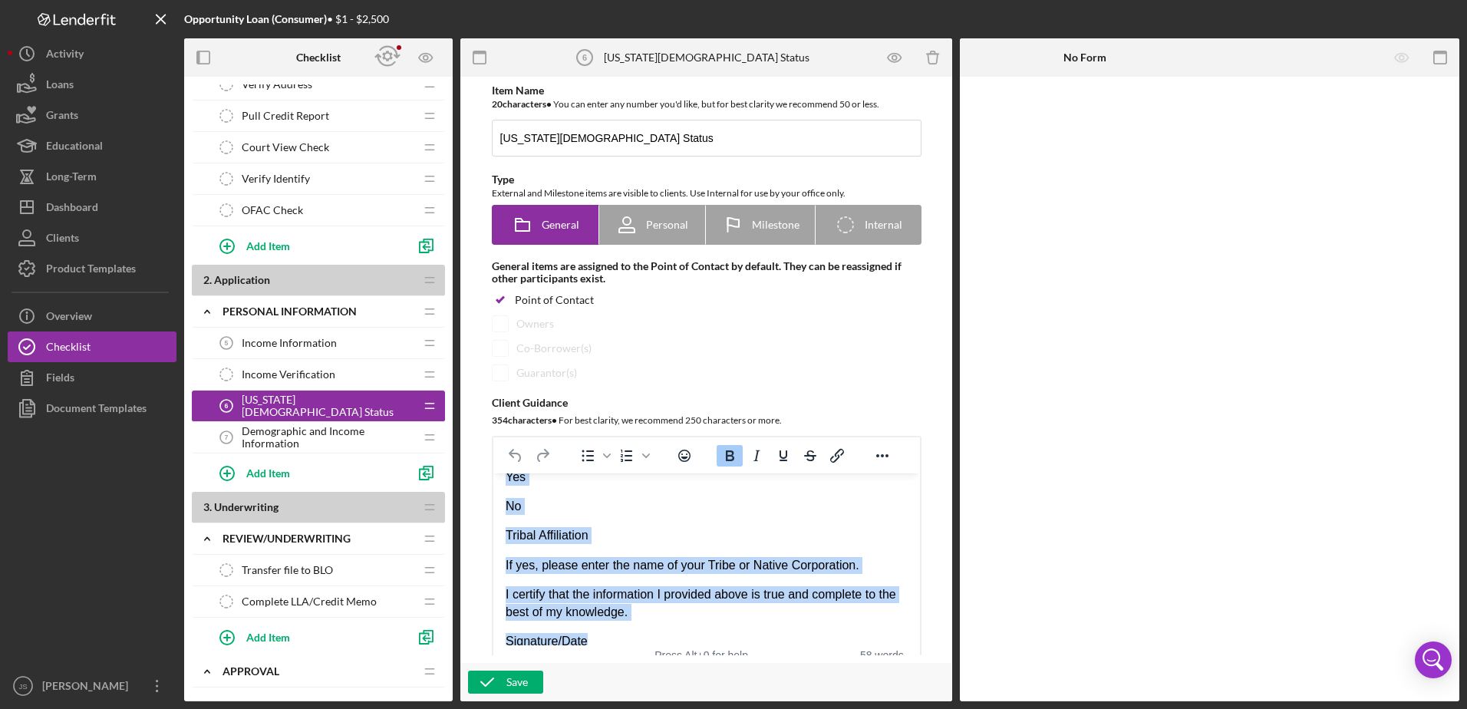
click at [636, 532] on div "*[US_STATE][DEMOGRAPHIC_DATA] Identity? Do you identify as an [US_STATE][DEMOGR…" at bounding box center [706, 512] width 402 height 275
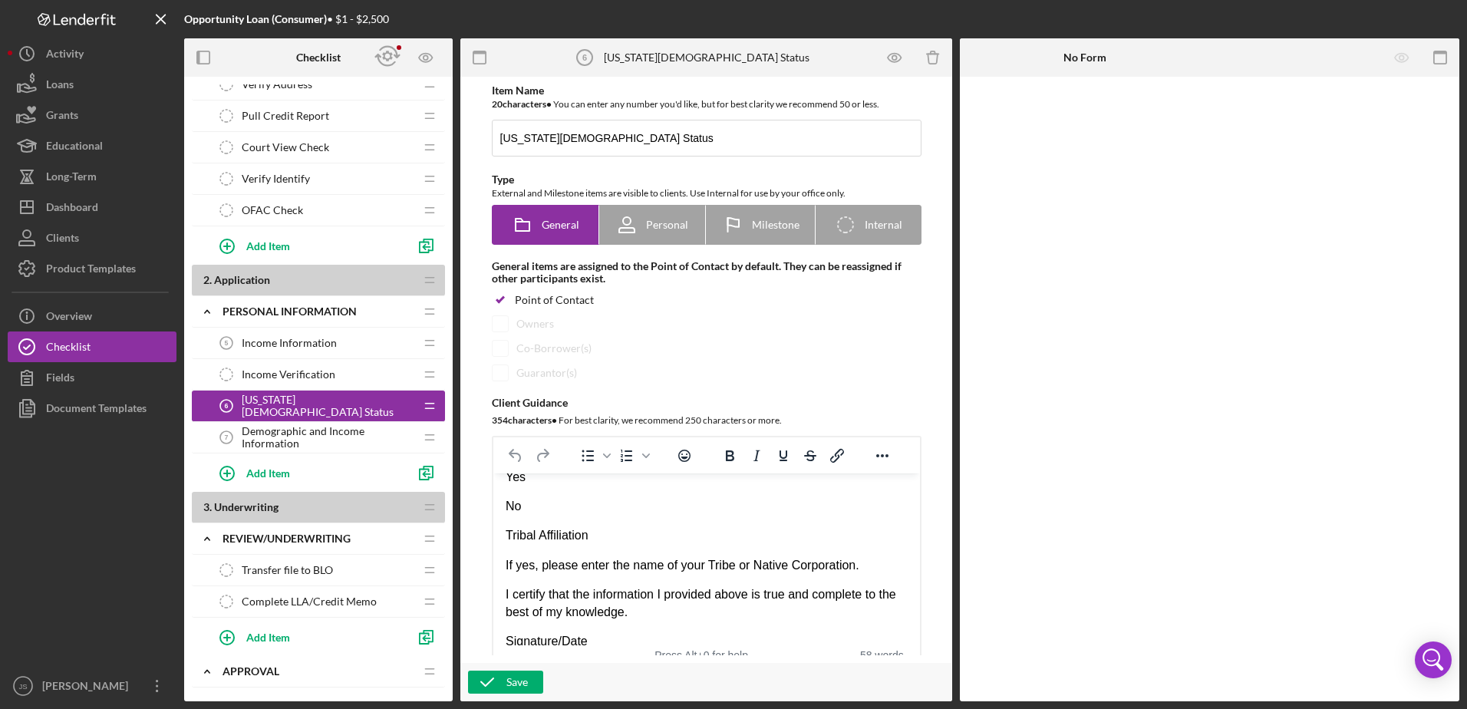
click at [641, 527] on p "Tribal Affiliation" at bounding box center [706, 535] width 402 height 17
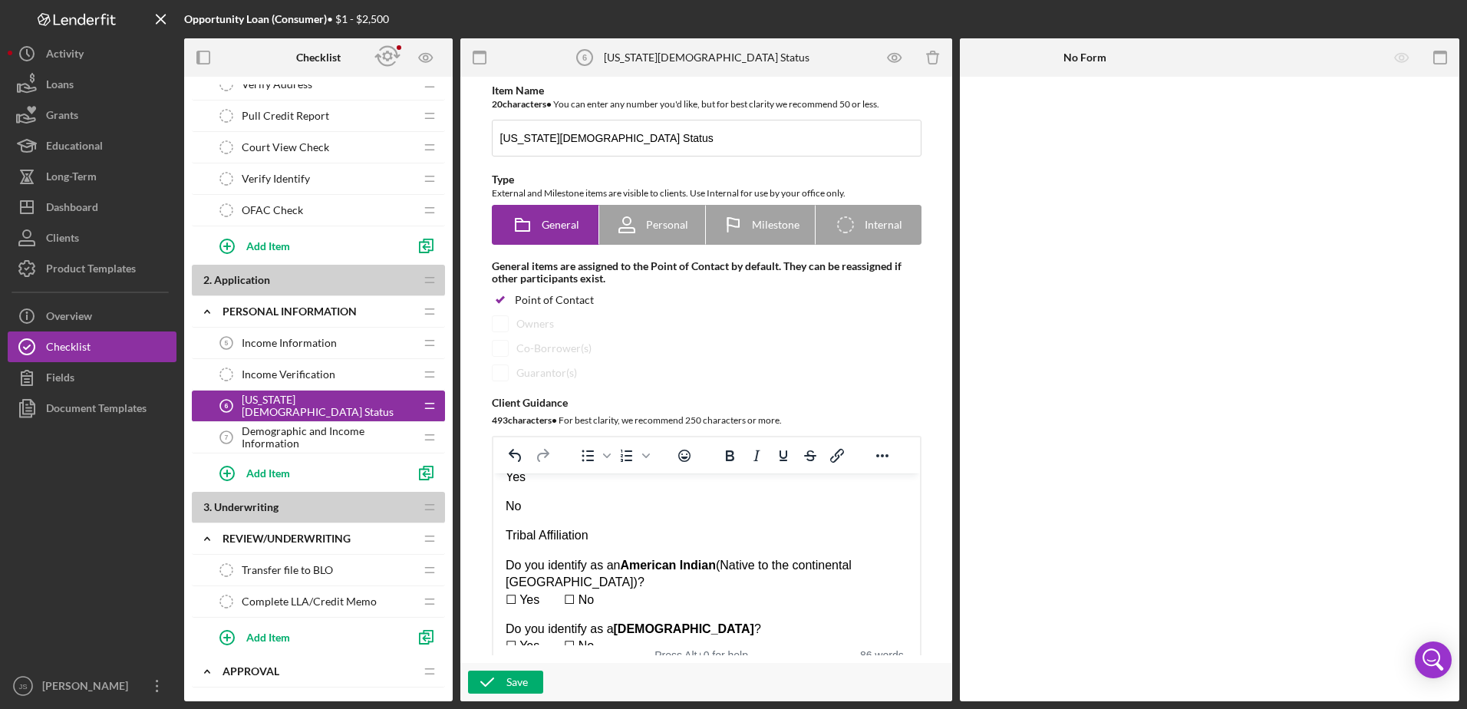
click at [611, 529] on div "*[US_STATE][DEMOGRAPHIC_DATA] Identity? Do you identify as an [US_STATE][DEMOGR…" at bounding box center [706, 567] width 402 height 385
drag, startPoint x: 579, startPoint y: 562, endPoint x: 730, endPoint y: 540, distance: 152.0
click at [730, 557] on p "Do you identify as an [DEMOGRAPHIC_DATA] (Native to the continental [GEOGRAPHIC…" at bounding box center [706, 582] width 402 height 51
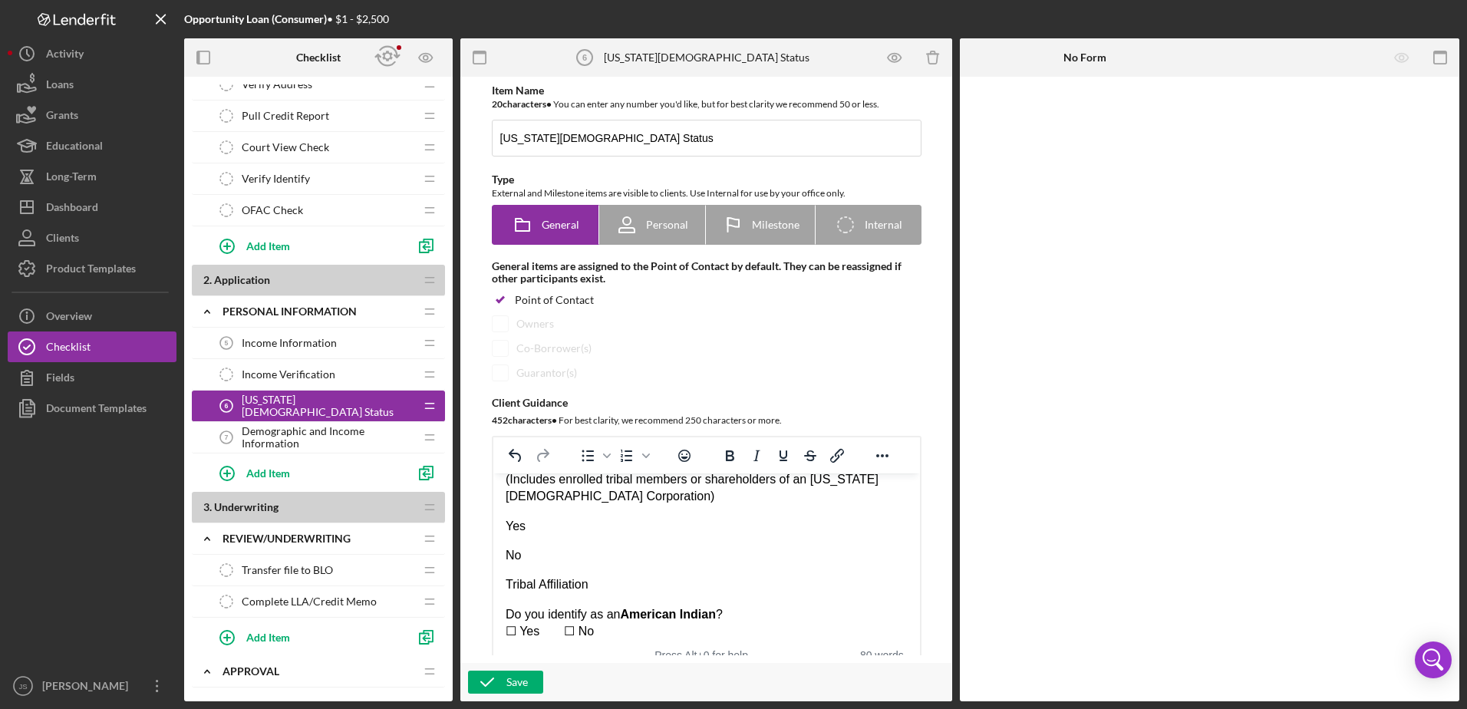
scroll to position [34, 0]
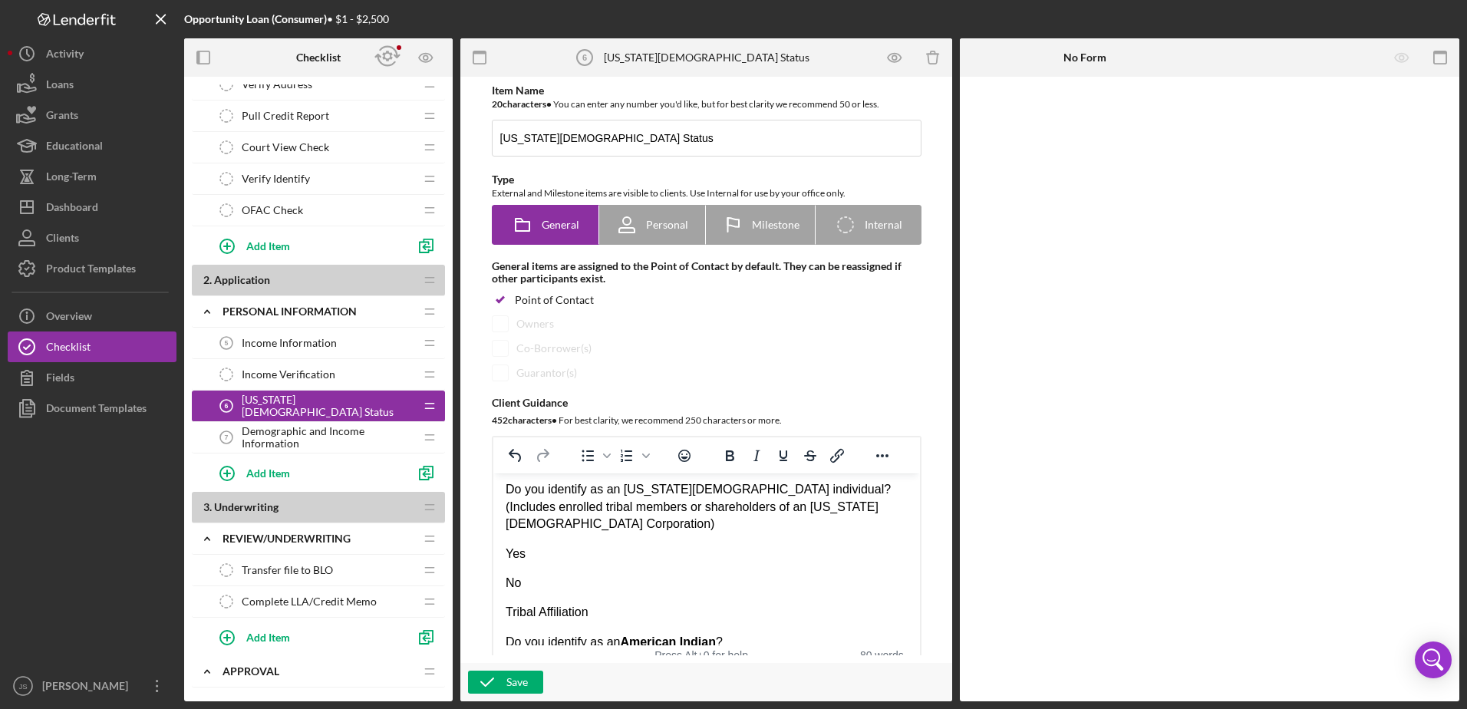
click at [641, 604] on p "Tribal Affiliation" at bounding box center [706, 612] width 402 height 17
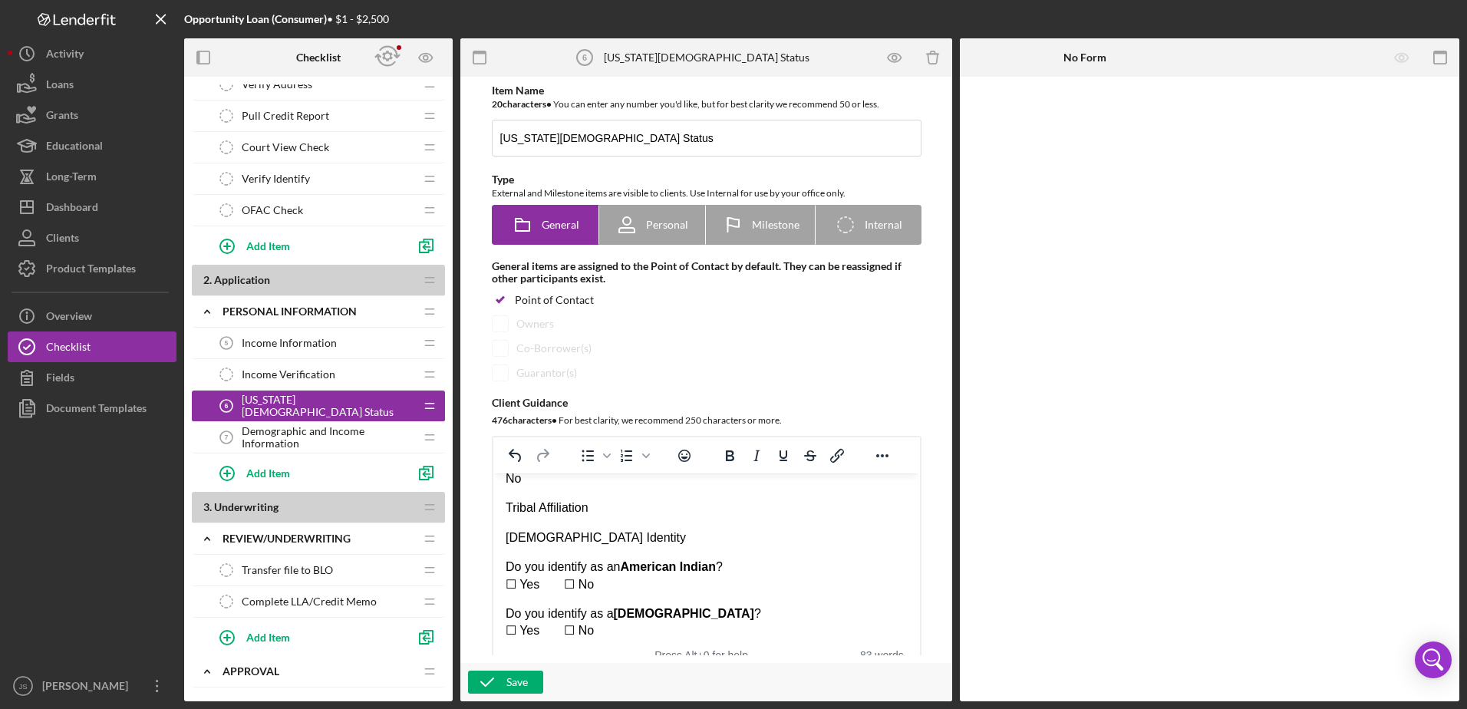
scroll to position [110, 0]
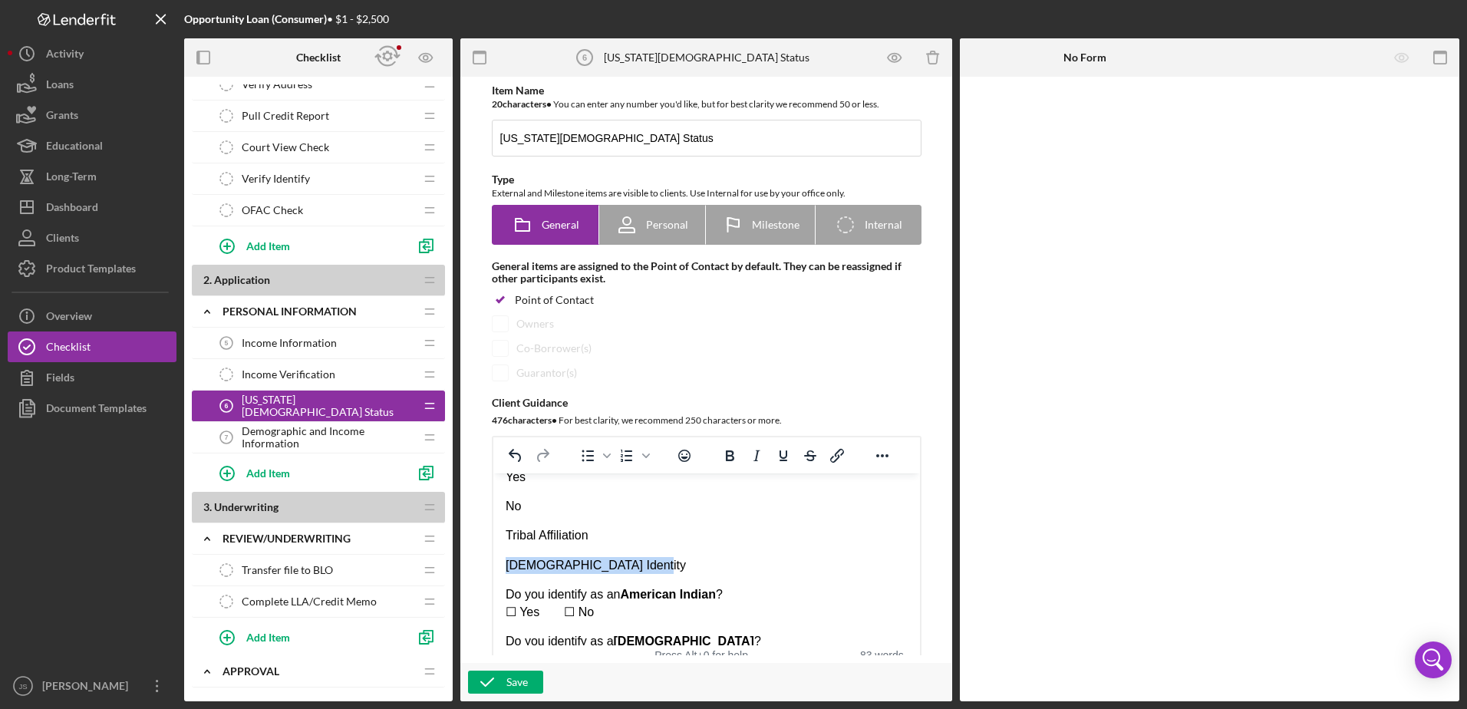
drag, startPoint x: 651, startPoint y: 546, endPoint x: 488, endPoint y: 549, distance: 162.7
click at [493, 549] on html "*[US_STATE][DEMOGRAPHIC_DATA] Identity? Do you identify as an [US_STATE][DEMOGR…" at bounding box center [706, 574] width 427 height 422
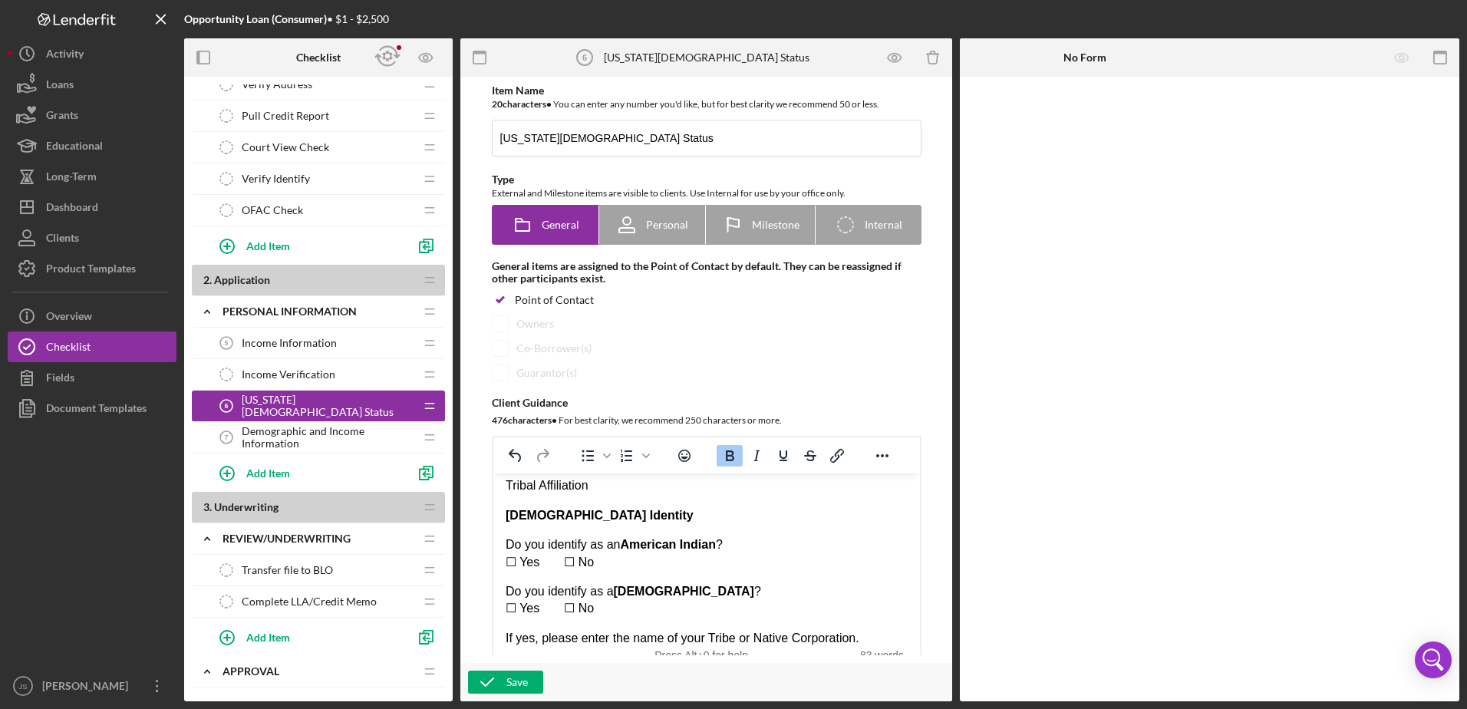
scroll to position [77, 0]
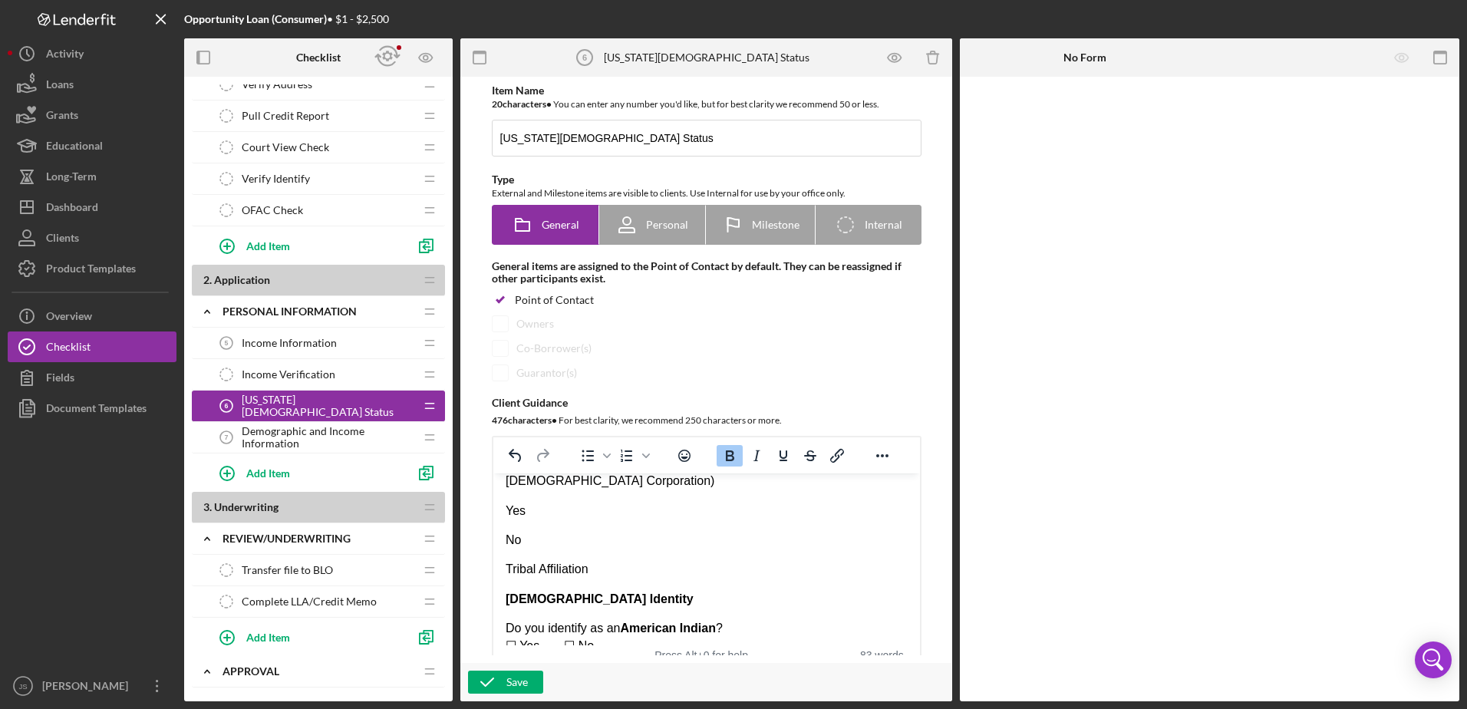
click at [552, 592] on strong "[DEMOGRAPHIC_DATA] Identity" at bounding box center [599, 598] width 188 height 13
drag, startPoint x: 499, startPoint y: 578, endPoint x: 510, endPoint y: 581, distance: 11.4
click at [506, 580] on html "*[US_STATE][DEMOGRAPHIC_DATA] Identity? Do you identify as an [US_STATE][DEMOGR…" at bounding box center [706, 608] width 427 height 422
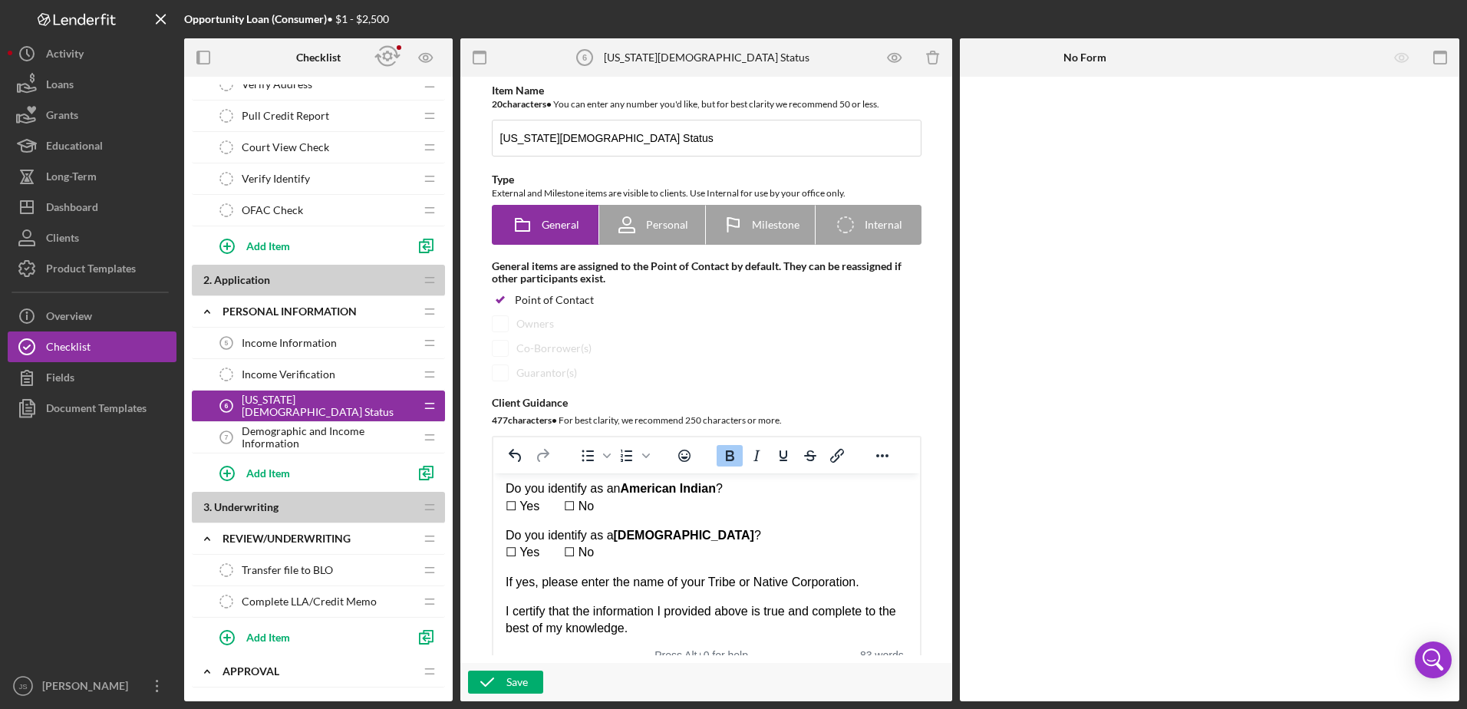
scroll to position [233, 0]
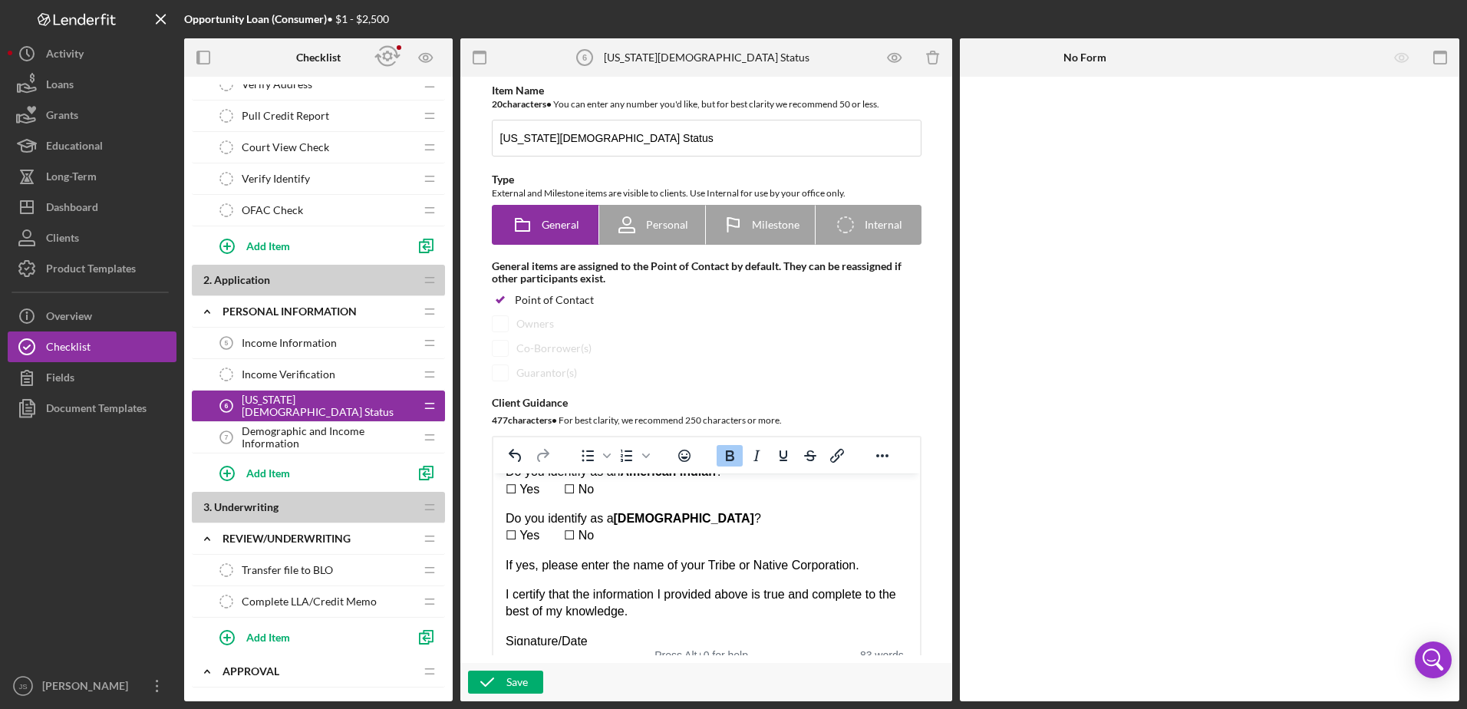
click at [613, 484] on div "*[US_STATE][DEMOGRAPHIC_DATA] Identity? Do you identify as an [US_STATE][DEMOGR…" at bounding box center [706, 450] width 402 height 397
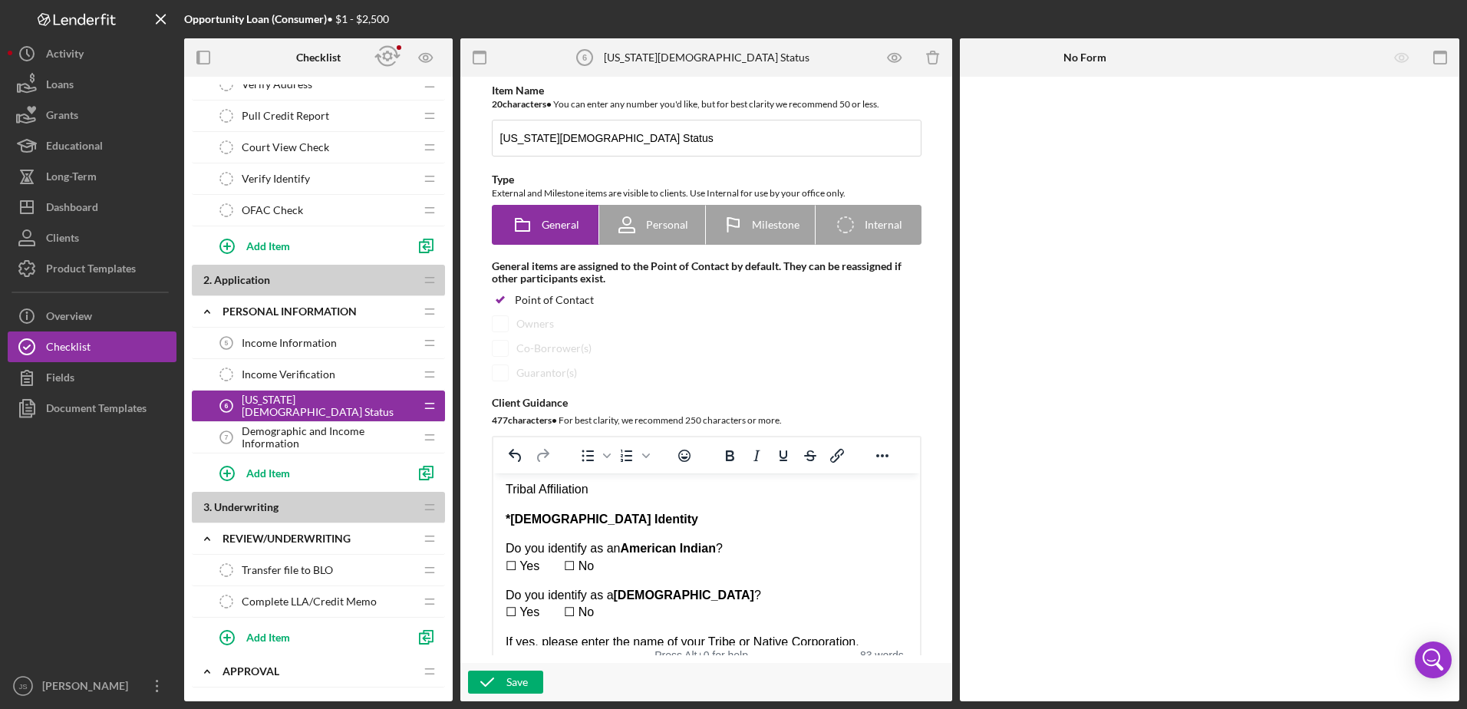
click at [615, 547] on p "Do you identify as an [DEMOGRAPHIC_DATA] ? ☐ Yes  ☐ No" at bounding box center [706, 557] width 402 height 35
click at [506, 587] on p "[DEMOGRAPHIC_DATA] Identity" at bounding box center [706, 595] width 402 height 17
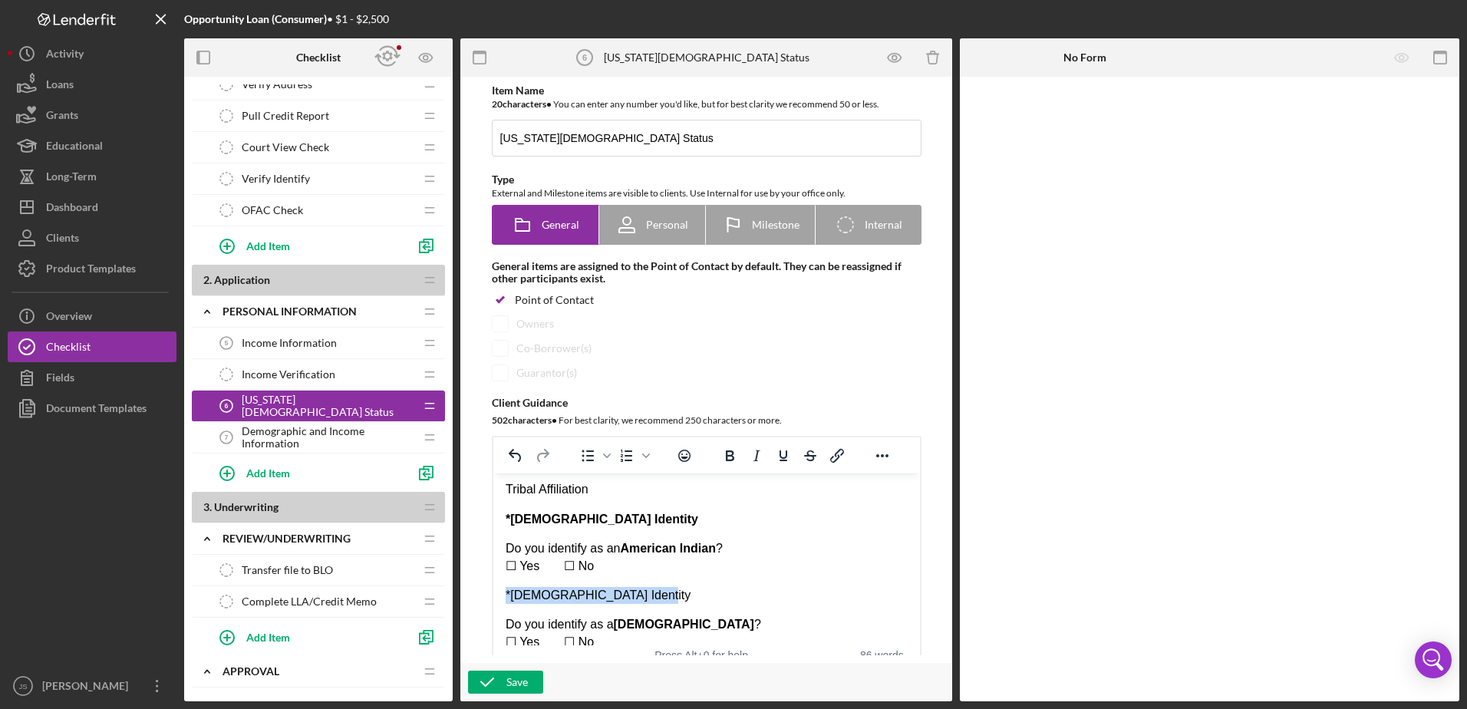
drag, startPoint x: 659, startPoint y: 578, endPoint x: 980, endPoint y: 1058, distance: 577.5
click at [493, 584] on html "*[US_STATE][DEMOGRAPHIC_DATA] Identity? Do you identify as an [US_STATE][DEMOGR…" at bounding box center [706, 543] width 427 height 452
click at [654, 598] on div "*[US_STATE][DEMOGRAPHIC_DATA] Identity? Do you identify as an [US_STATE][DEMOGR…" at bounding box center [706, 542] width 402 height 427
drag, startPoint x: 731, startPoint y: 532, endPoint x: 621, endPoint y: 530, distance: 110.5
click at [621, 540] on p "Do you identify as an [DEMOGRAPHIC_DATA] ? ☐ Yes  ☐ No" at bounding box center [706, 557] width 402 height 35
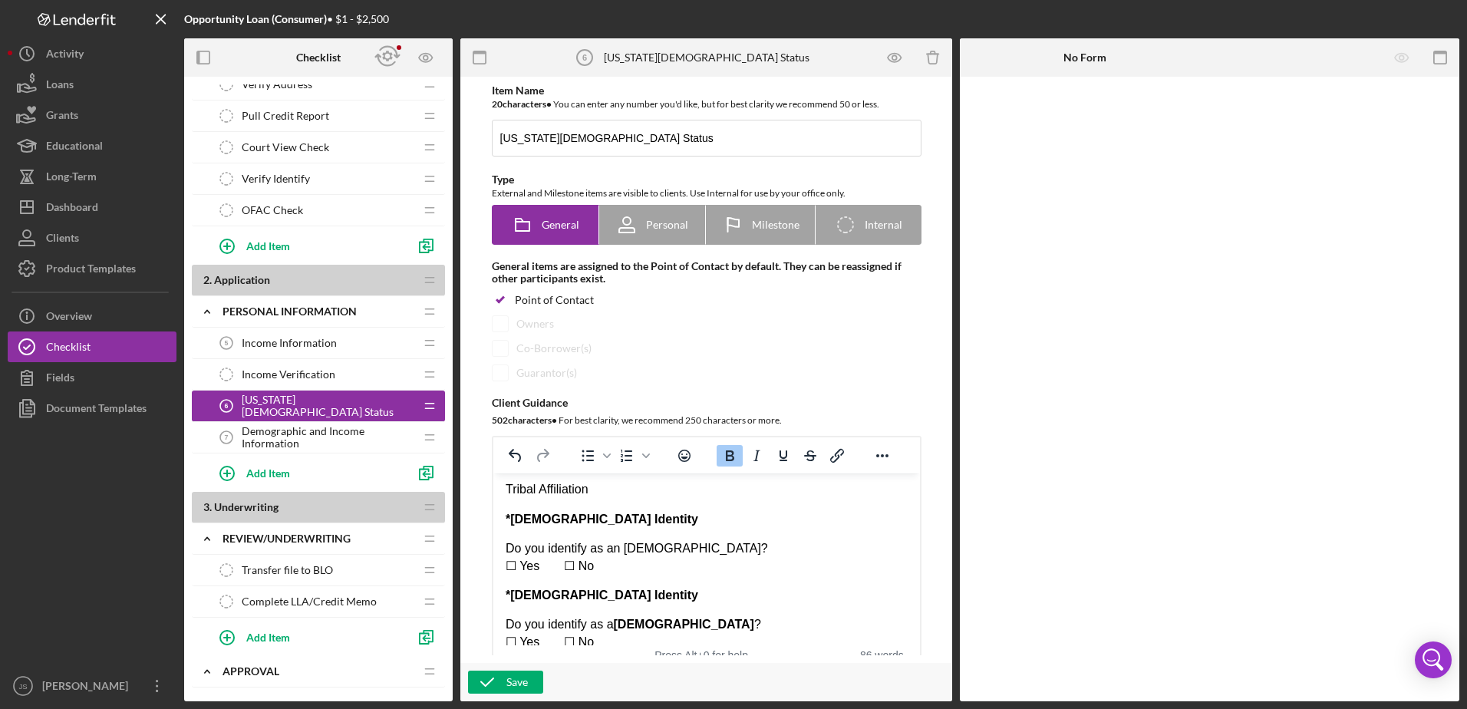
click at [763, 564] on div "*[US_STATE][DEMOGRAPHIC_DATA] Identity? Do you identify as an [US_STATE][DEMOGR…" at bounding box center [706, 542] width 402 height 427
drag, startPoint x: 732, startPoint y: 611, endPoint x: 614, endPoint y: 601, distance: 117.8
click at [614, 616] on p "Do you identify as a [DEMOGRAPHIC_DATA] ? ☐ Yes  ☐ No" at bounding box center [706, 633] width 402 height 35
click at [739, 549] on p "Do you identify as an [DEMOGRAPHIC_DATA] ? ☐ Yes  ☐ No" at bounding box center [706, 557] width 402 height 35
click at [522, 684] on div "Save" at bounding box center [516, 681] width 21 height 23
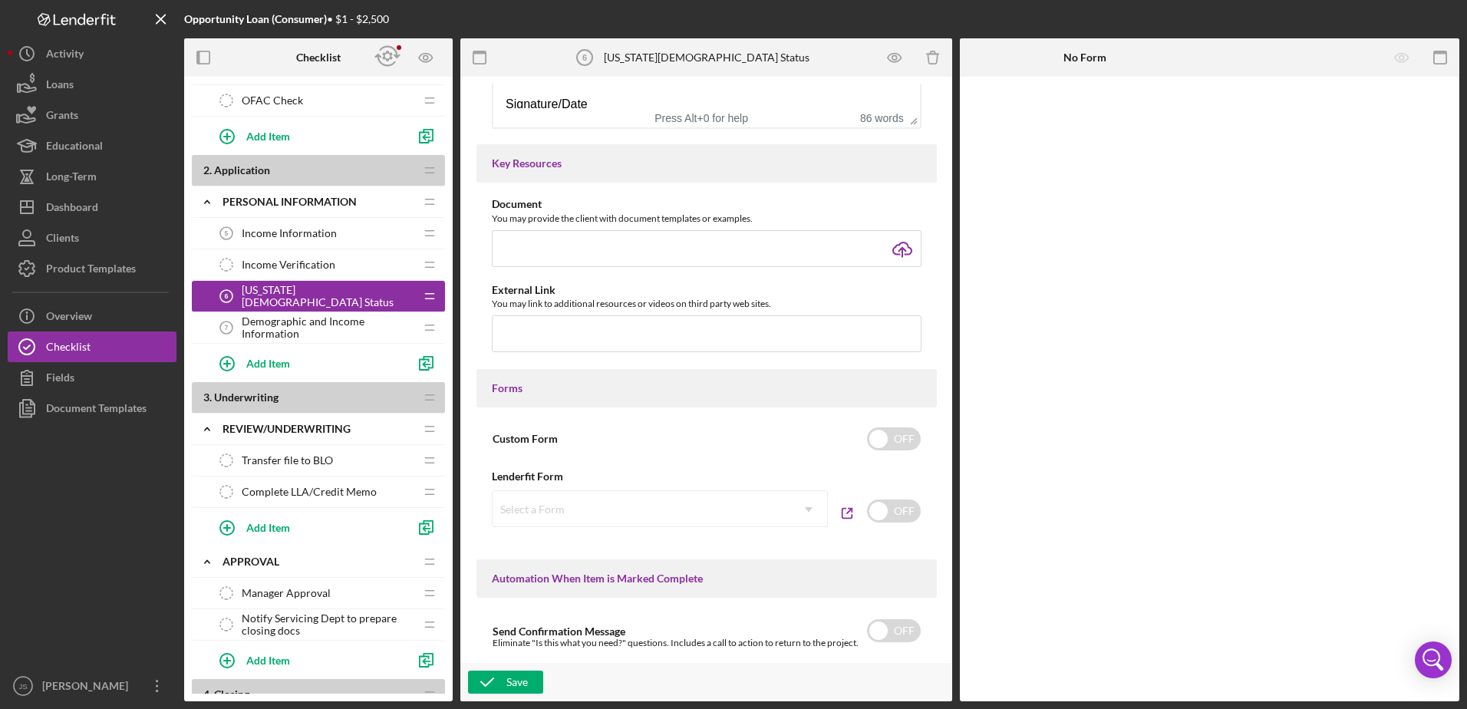
scroll to position [384, 0]
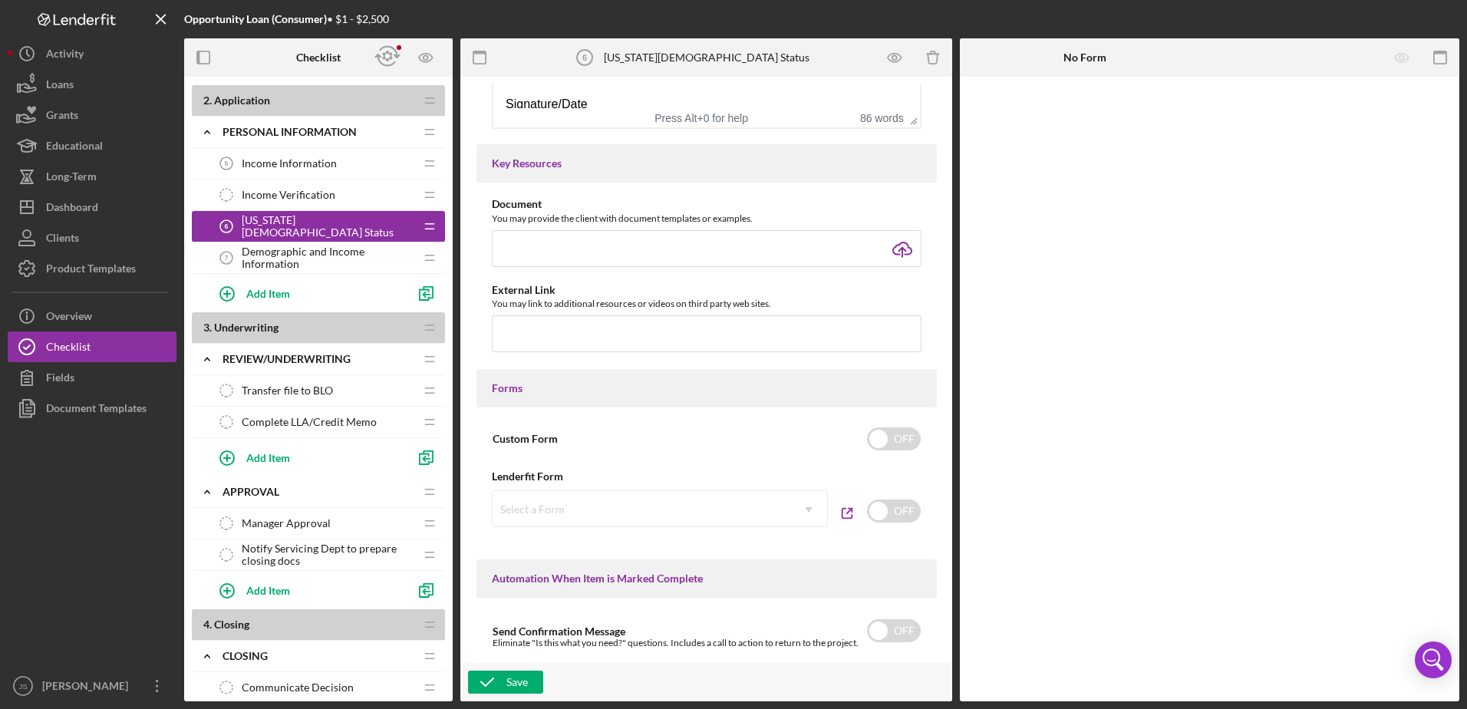
click at [312, 161] on span "Income Information" at bounding box center [289, 163] width 95 height 12
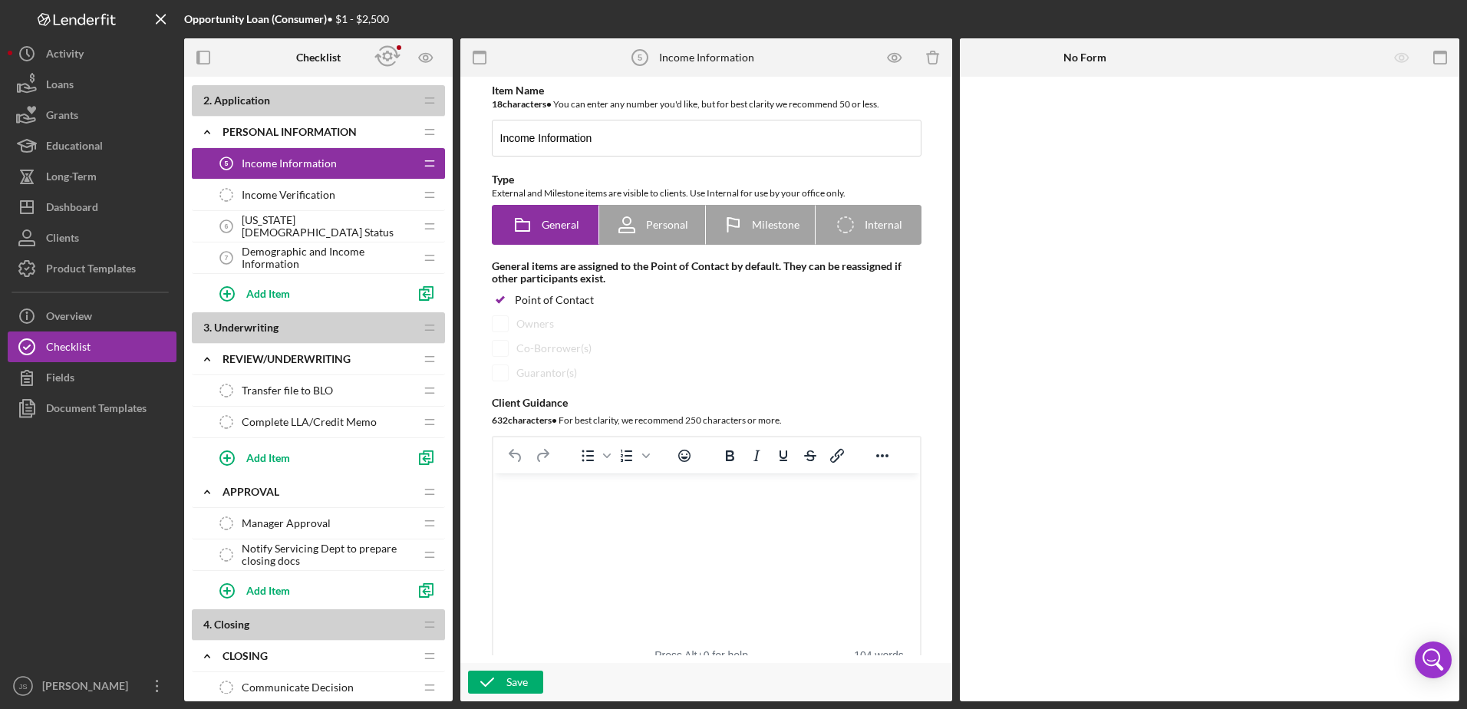
click at [328, 222] on span "[US_STATE][DEMOGRAPHIC_DATA] Status" at bounding box center [328, 226] width 173 height 25
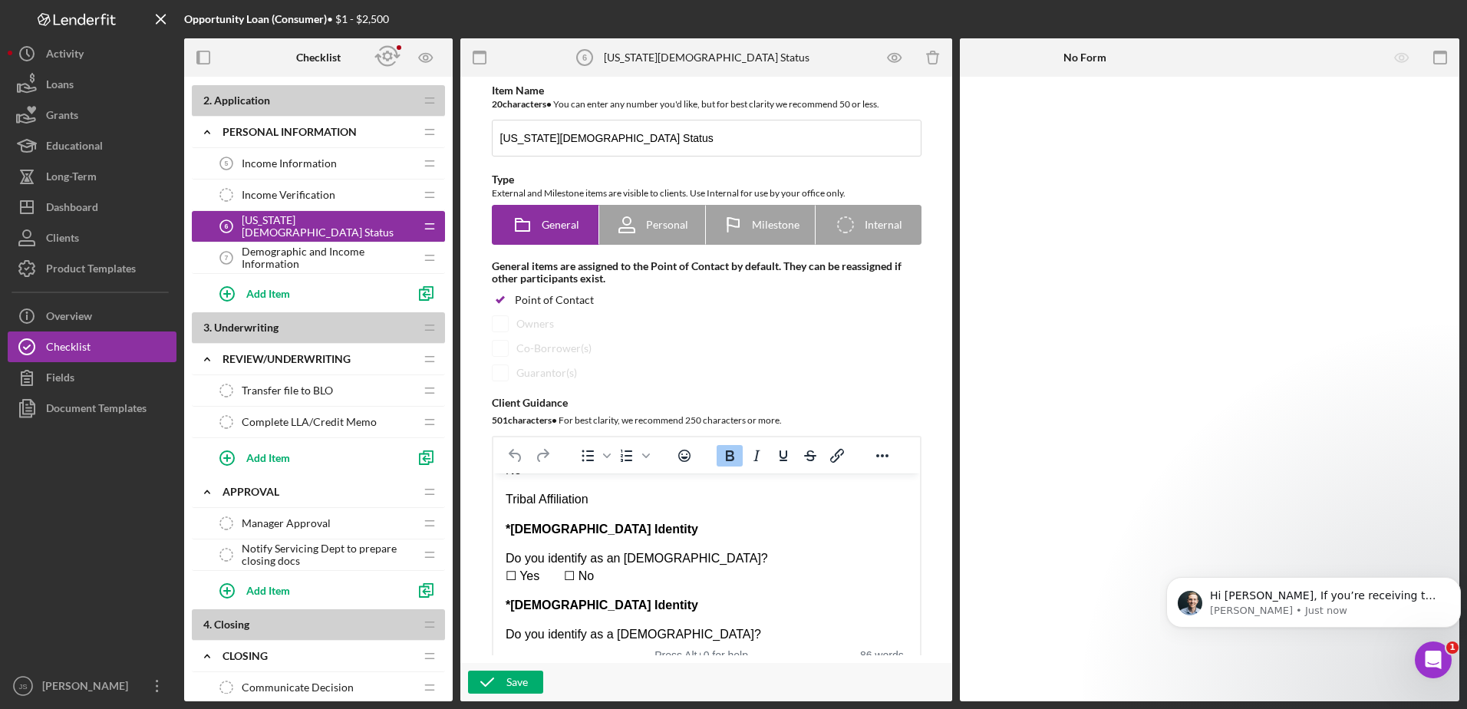
scroll to position [109, 0]
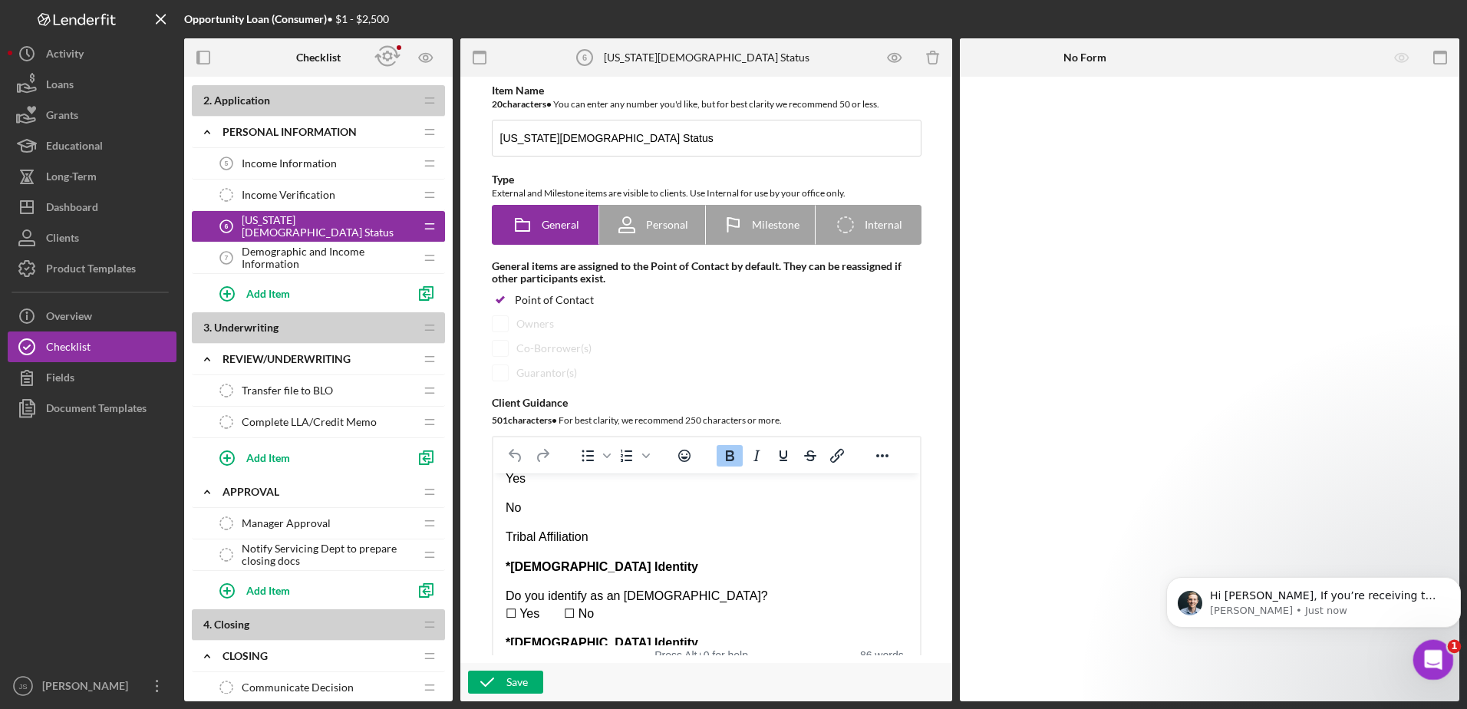
click at [1425, 664] on icon "Open Intercom Messenger" at bounding box center [1430, 657] width 25 height 25
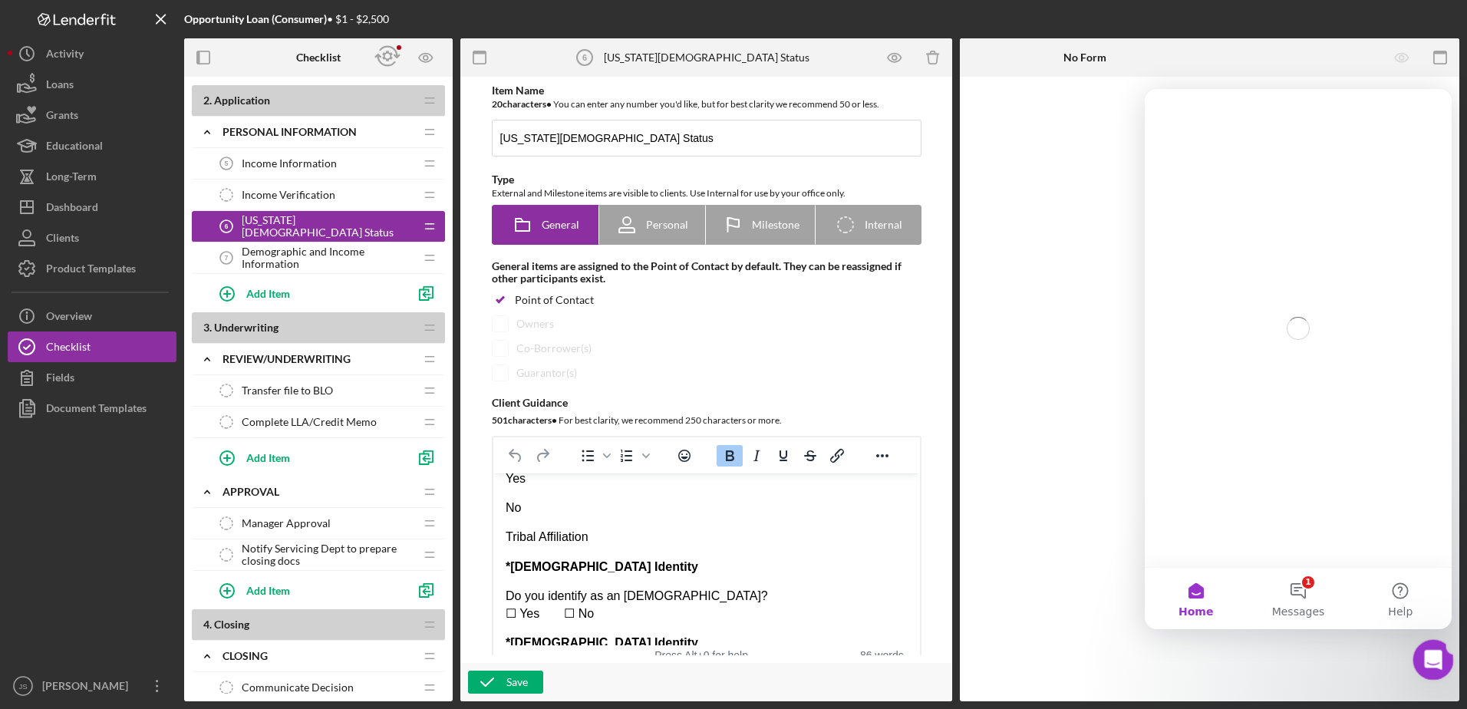
scroll to position [0, 0]
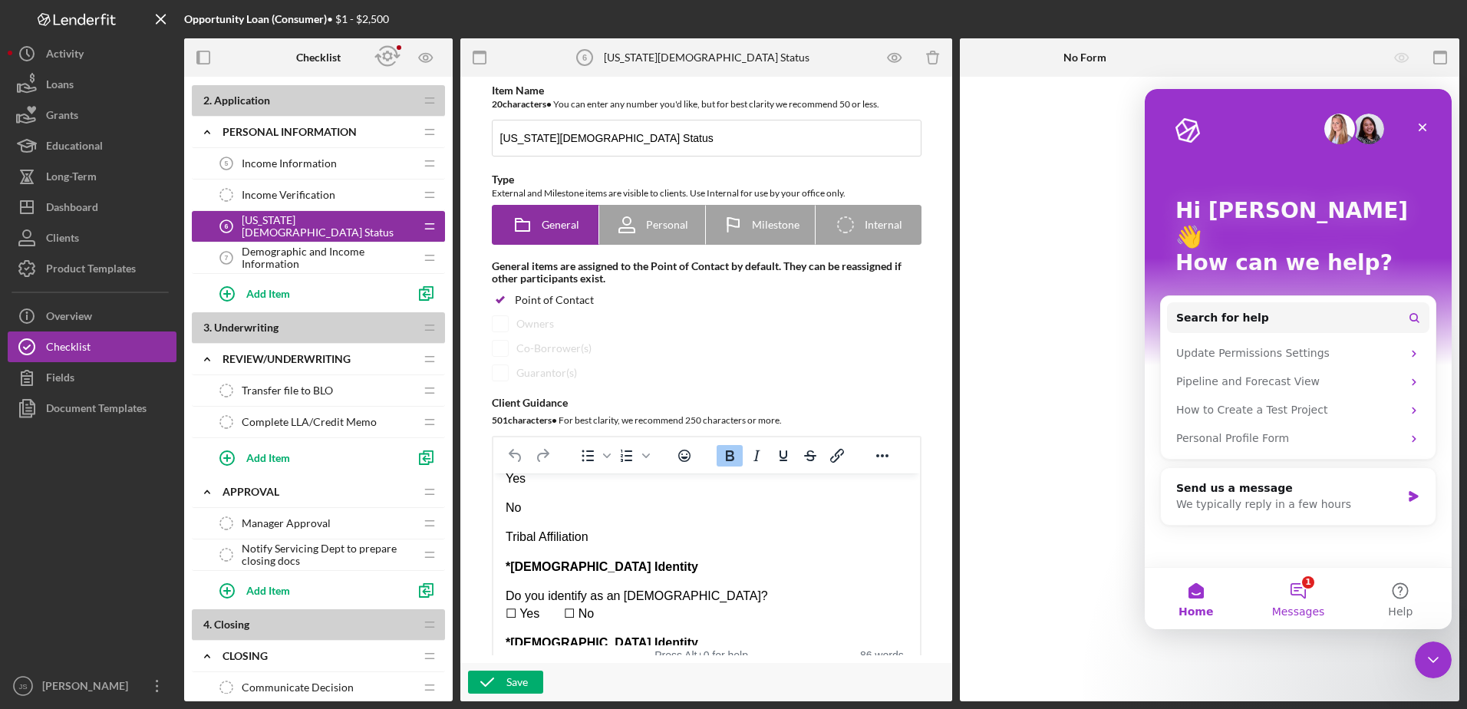
click at [1304, 591] on button "1 Messages" at bounding box center [1298, 598] width 102 height 61
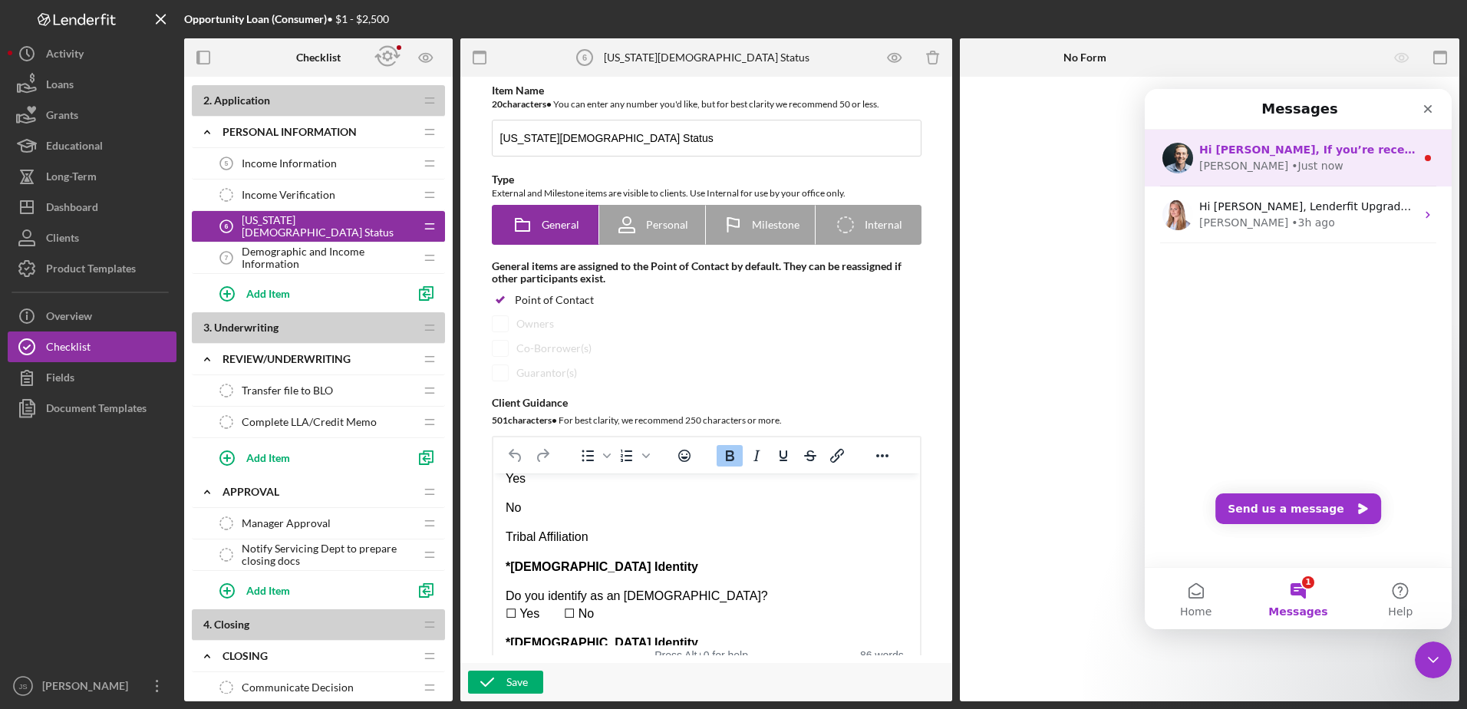
click at [1257, 157] on div "Hi [PERSON_NAME], If you’re receiving this message, it seems you've logged at l…" at bounding box center [1307, 150] width 216 height 16
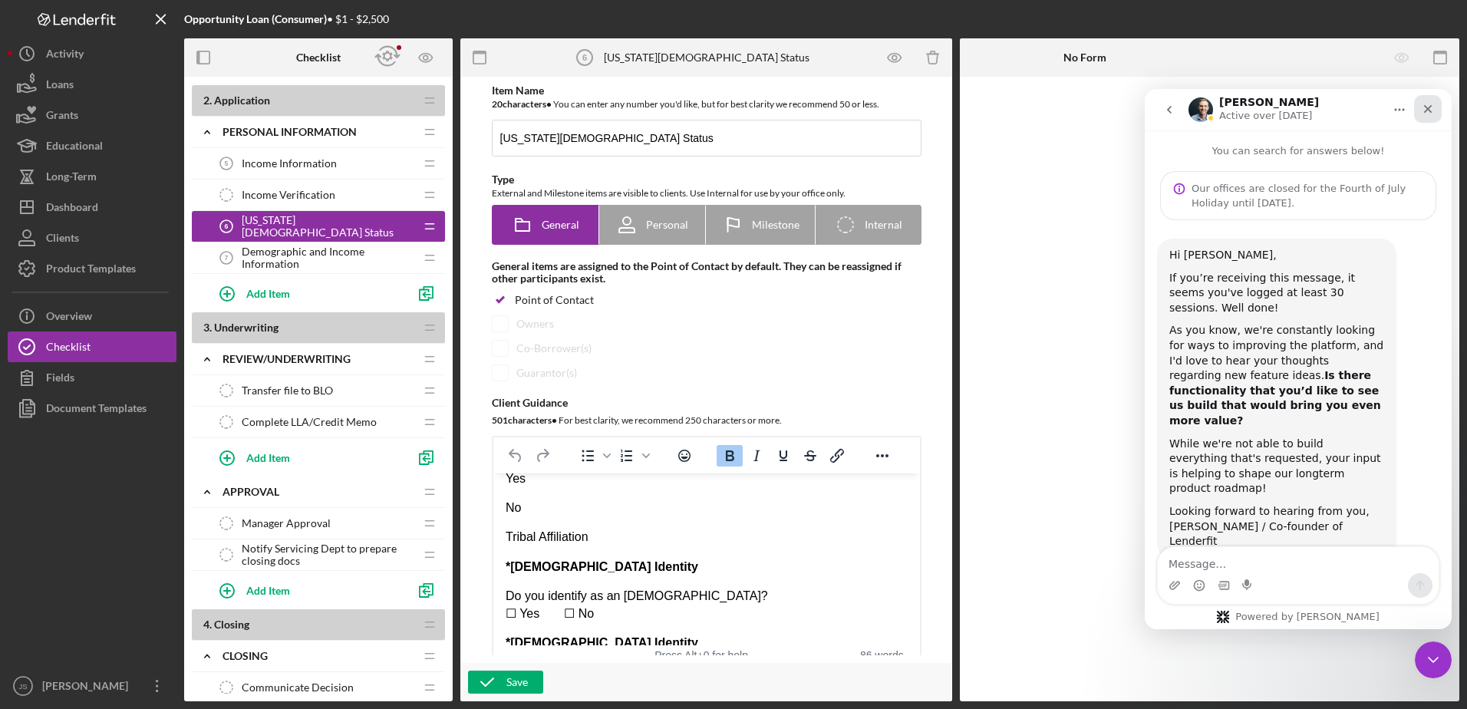
click at [1428, 107] on icon "Close" at bounding box center [1428, 109] width 12 height 12
